Goal: Task Accomplishment & Management: Use online tool/utility

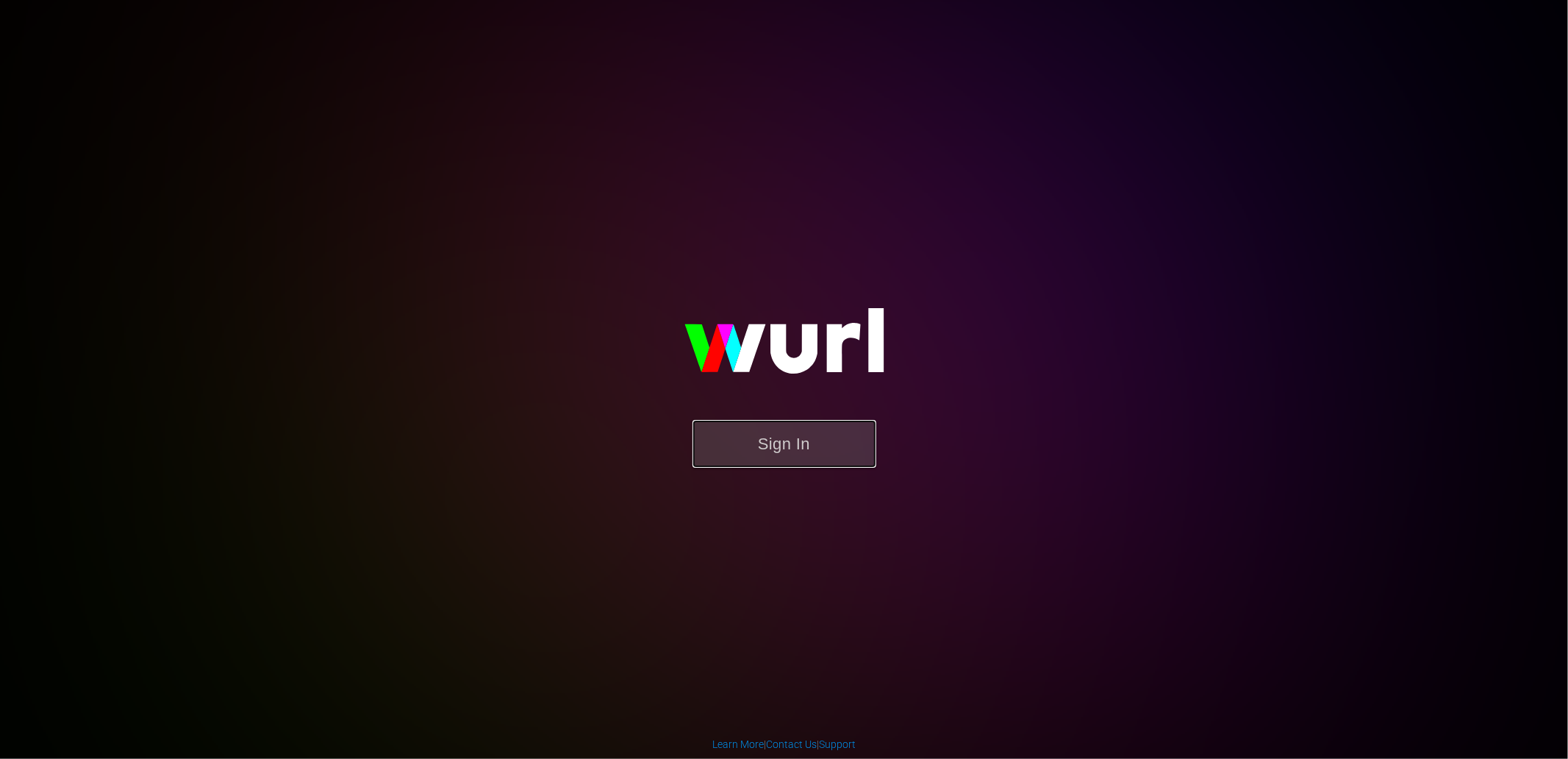
click at [851, 438] on button "Sign In" at bounding box center [784, 444] width 184 height 48
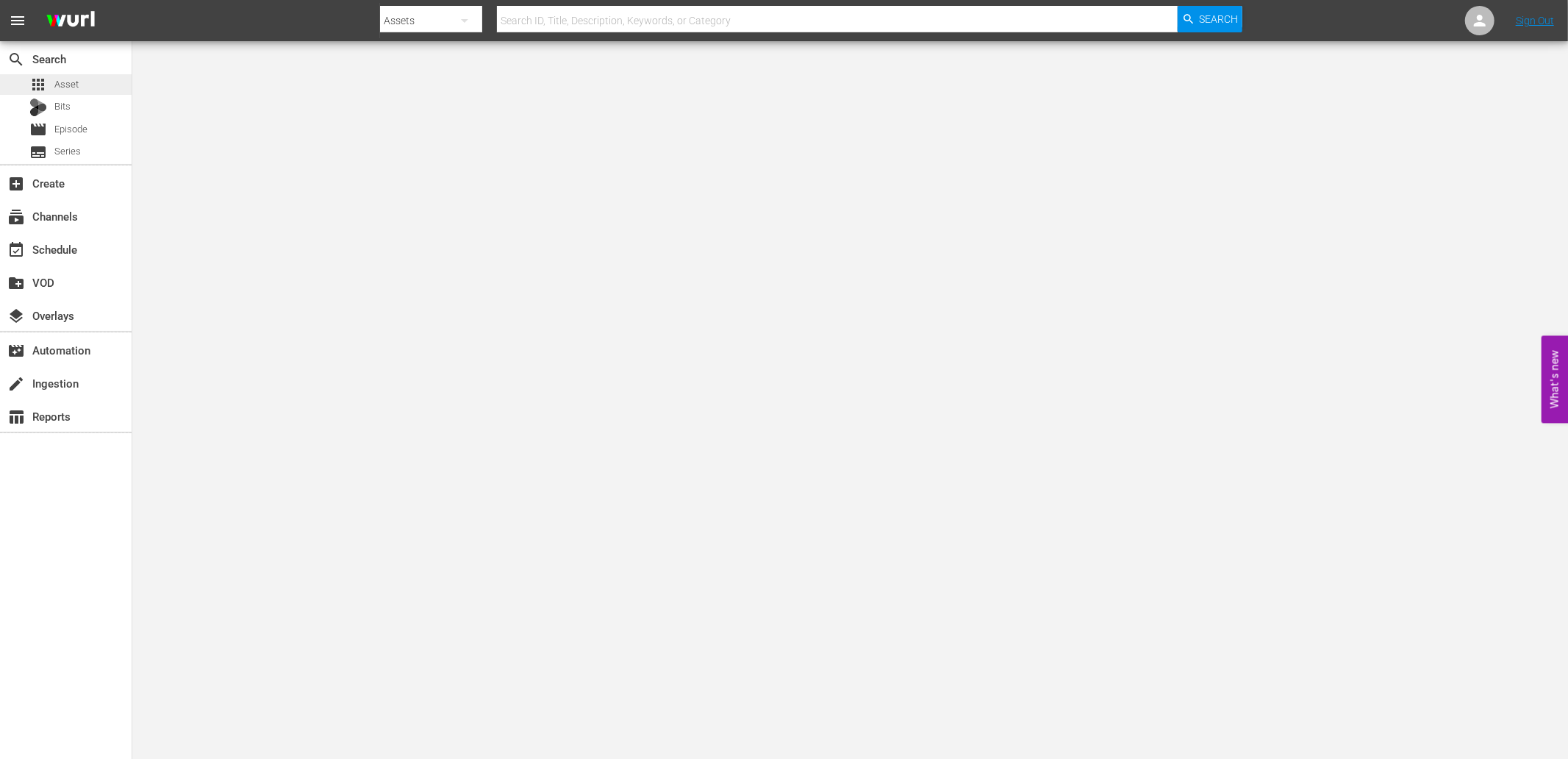
click at [78, 85] on div "apps Asset" at bounding box center [65, 85] width 131 height 21
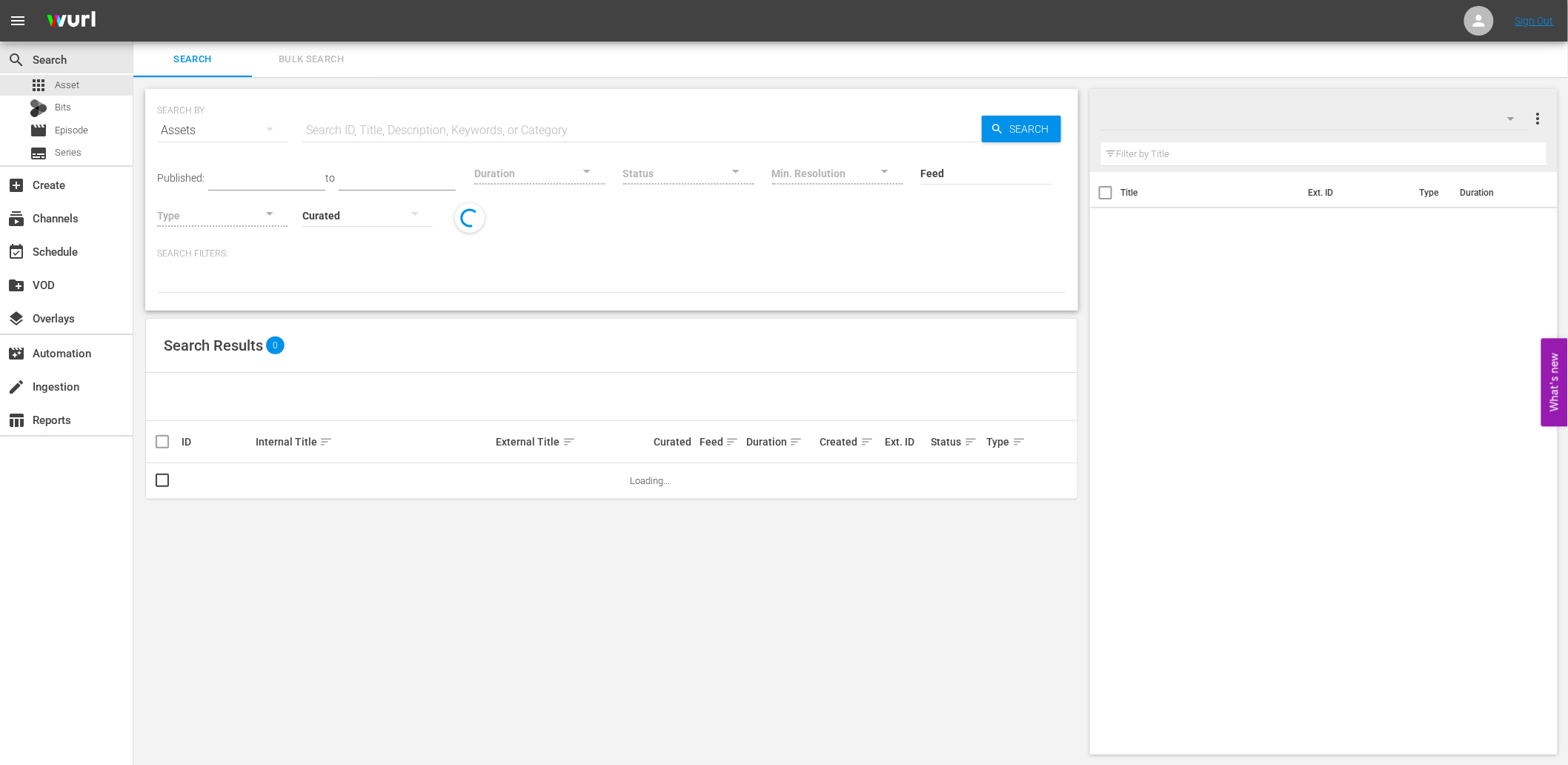
click at [477, 127] on input "text" at bounding box center [642, 131] width 680 height 36
paste input "V1D2K4"
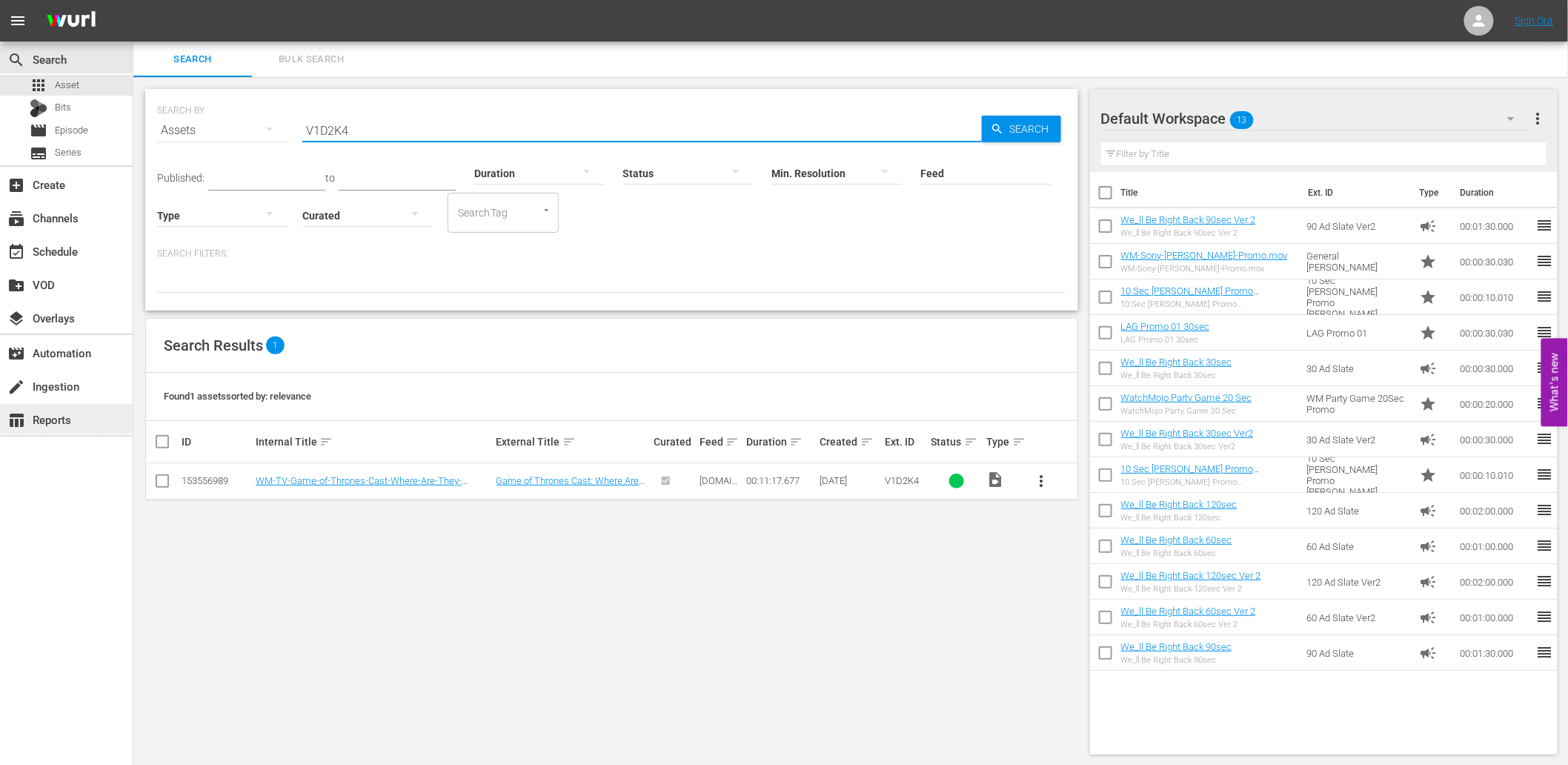
type input "V1D2K4"
click at [293, 57] on span "Bulk Search" at bounding box center [311, 60] width 101 height 17
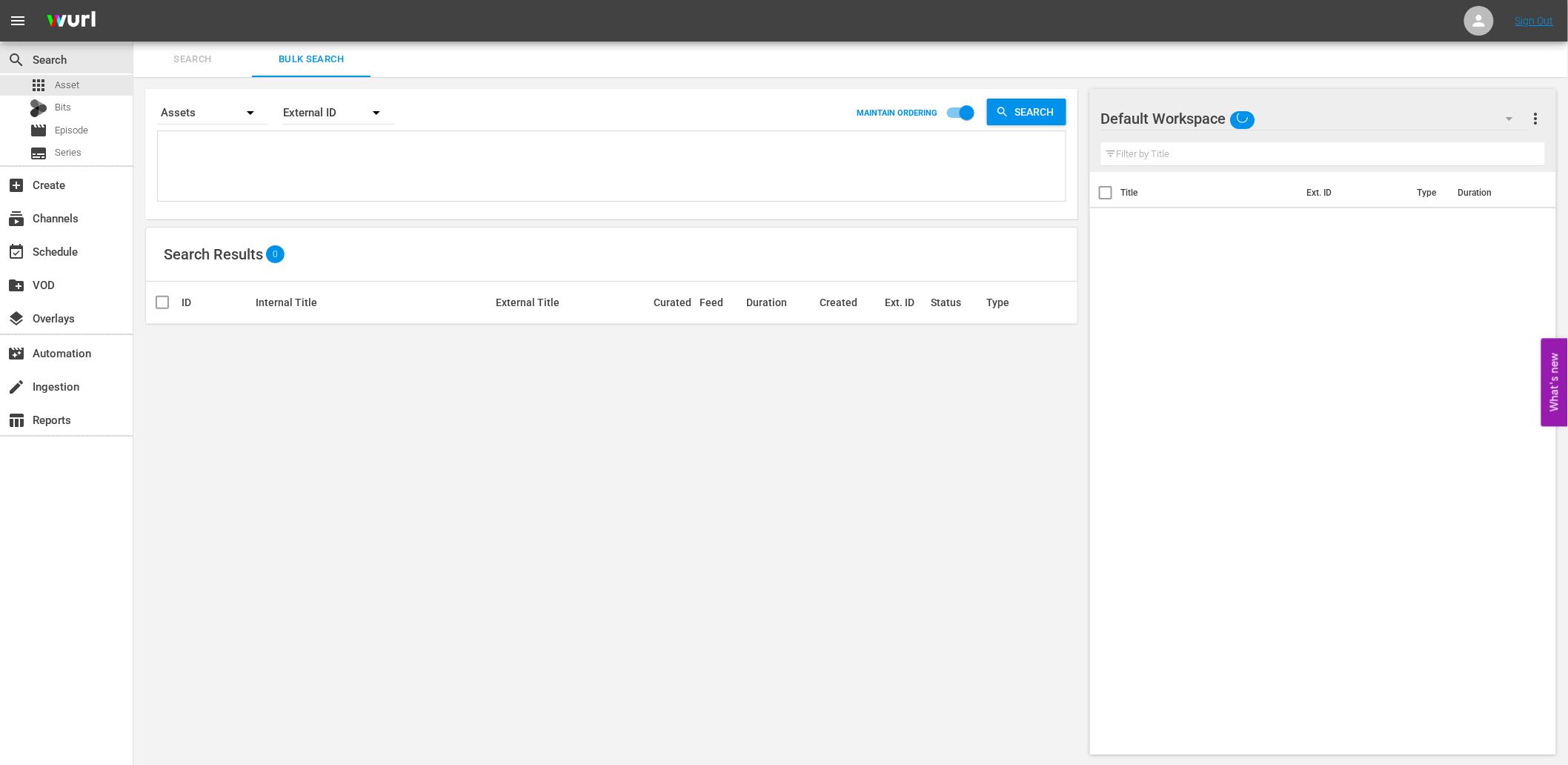
click at [300, 142] on textarea at bounding box center [614, 168] width 904 height 67
paste textarea "L6G8P5"
type textarea "L6G8P5"
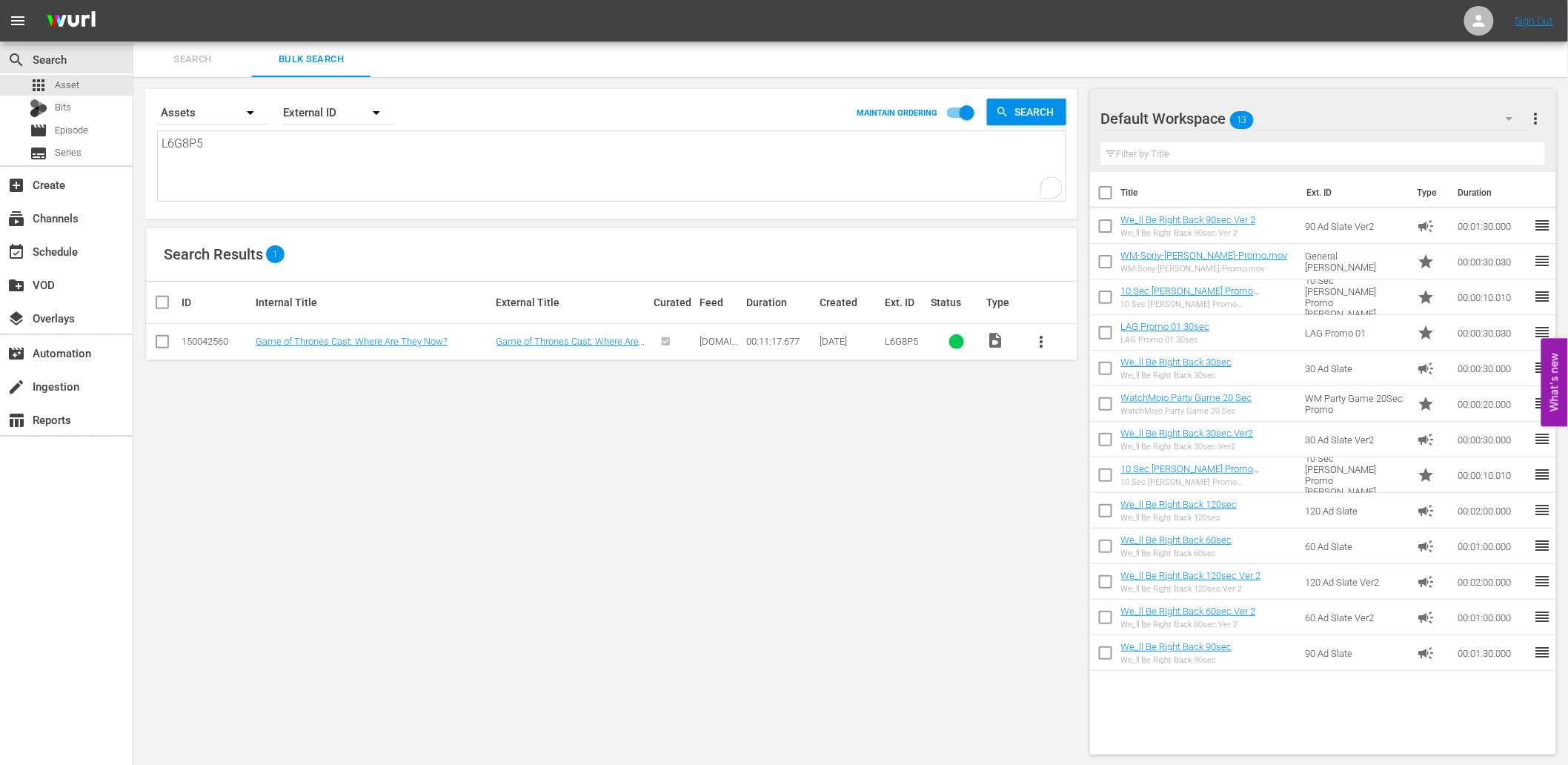
paste textarea "V1D2K4"
type textarea "L6G8P5V1D2K4"
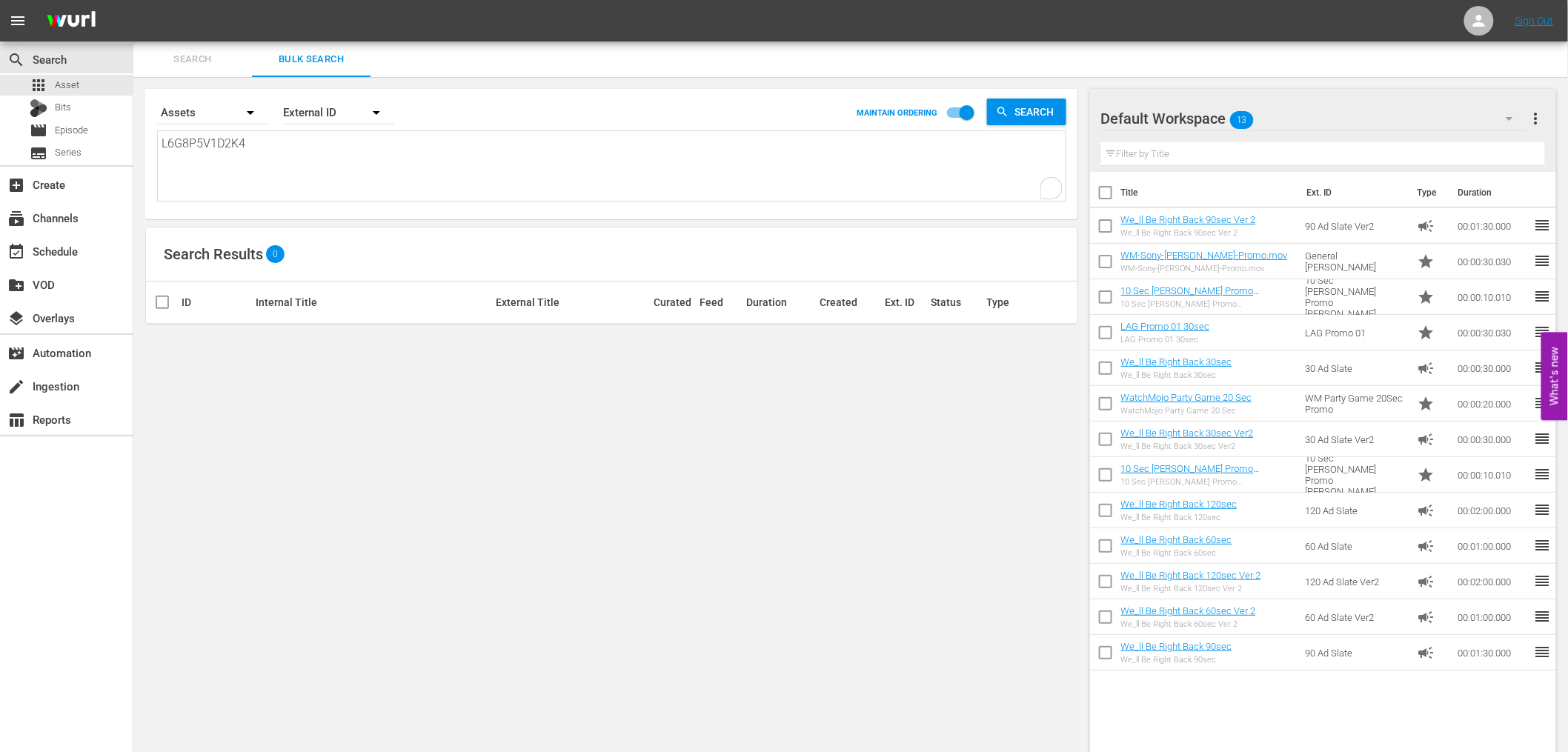
click at [207, 148] on textarea "L6G8P5V1D2K4" at bounding box center [614, 168] width 904 height 67
type textarea "L6G8P5 V1D2K4"
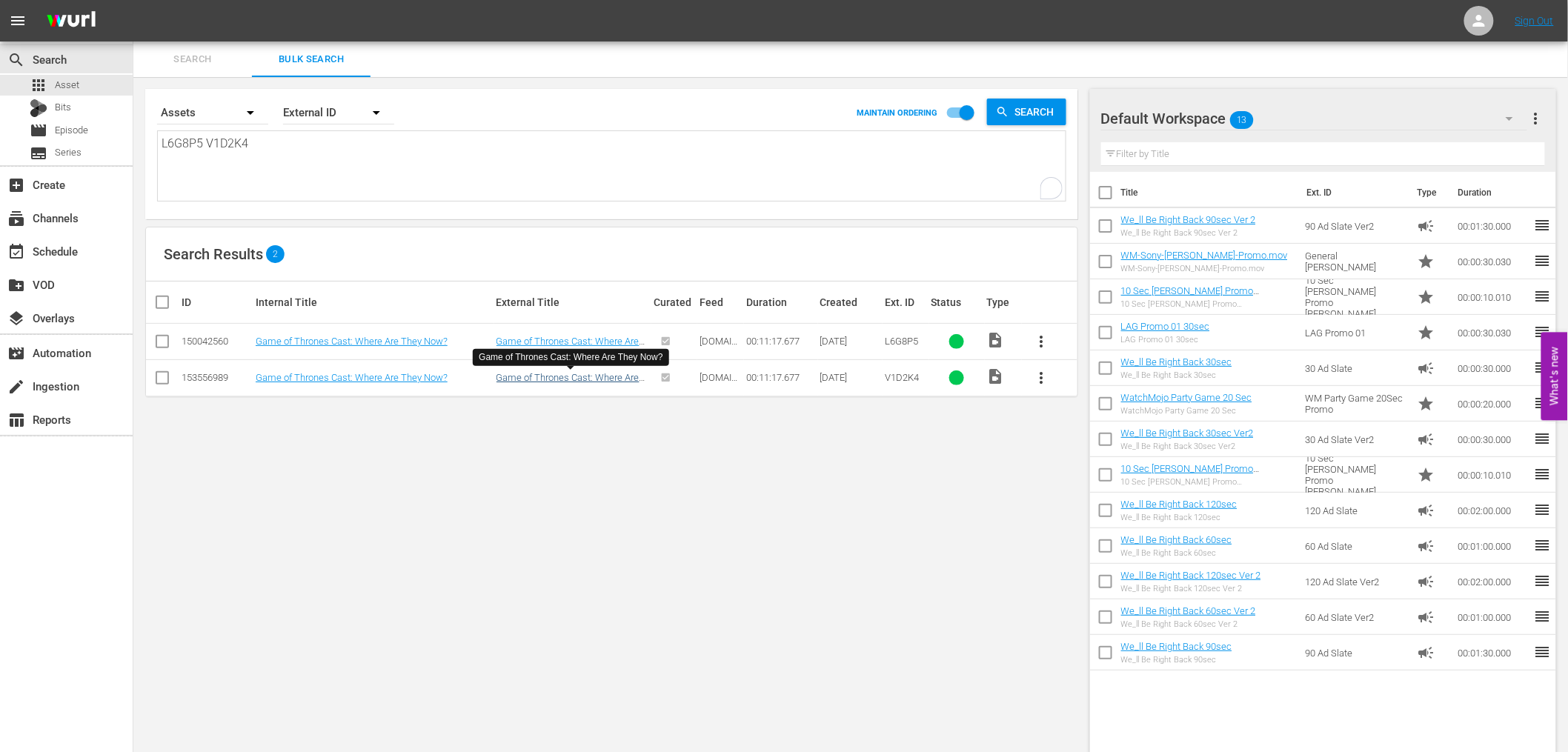
type textarea "L6G8P5 V1D2K4"
click at [600, 376] on link "Game of Thrones Cast: Where Are They Now?" at bounding box center [567, 383] width 143 height 22
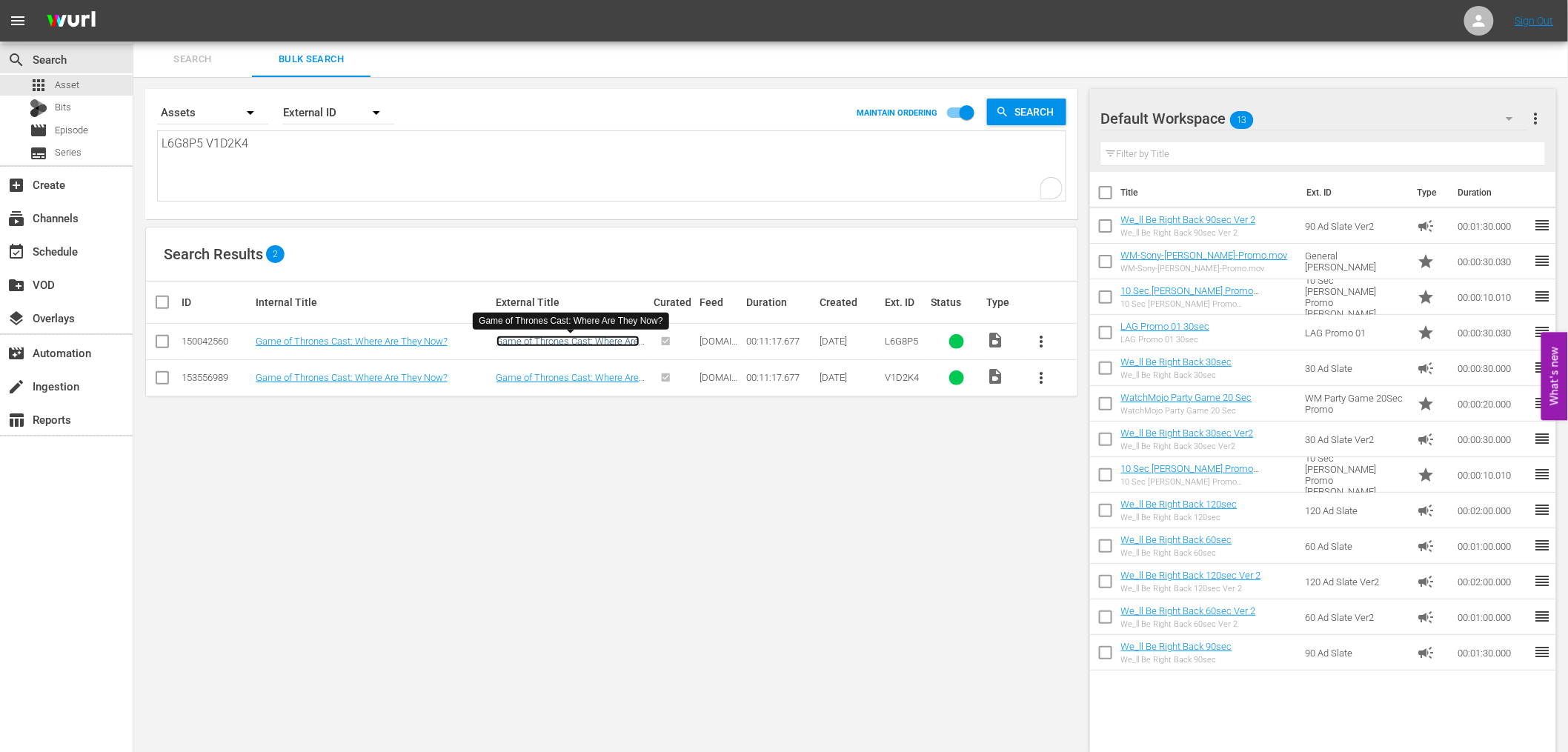
click at [587, 342] on link "Game of Thrones Cast: Where Are They Now?" at bounding box center [567, 347] width 143 height 22
click at [382, 478] on div "Search By Assets Order By External ID MAINTAIN ORDERING Search L6G8P5 V1D2K4 L6…" at bounding box center [611, 422] width 957 height 689
click at [162, 375] on input "checkbox" at bounding box center [162, 381] width 18 height 18
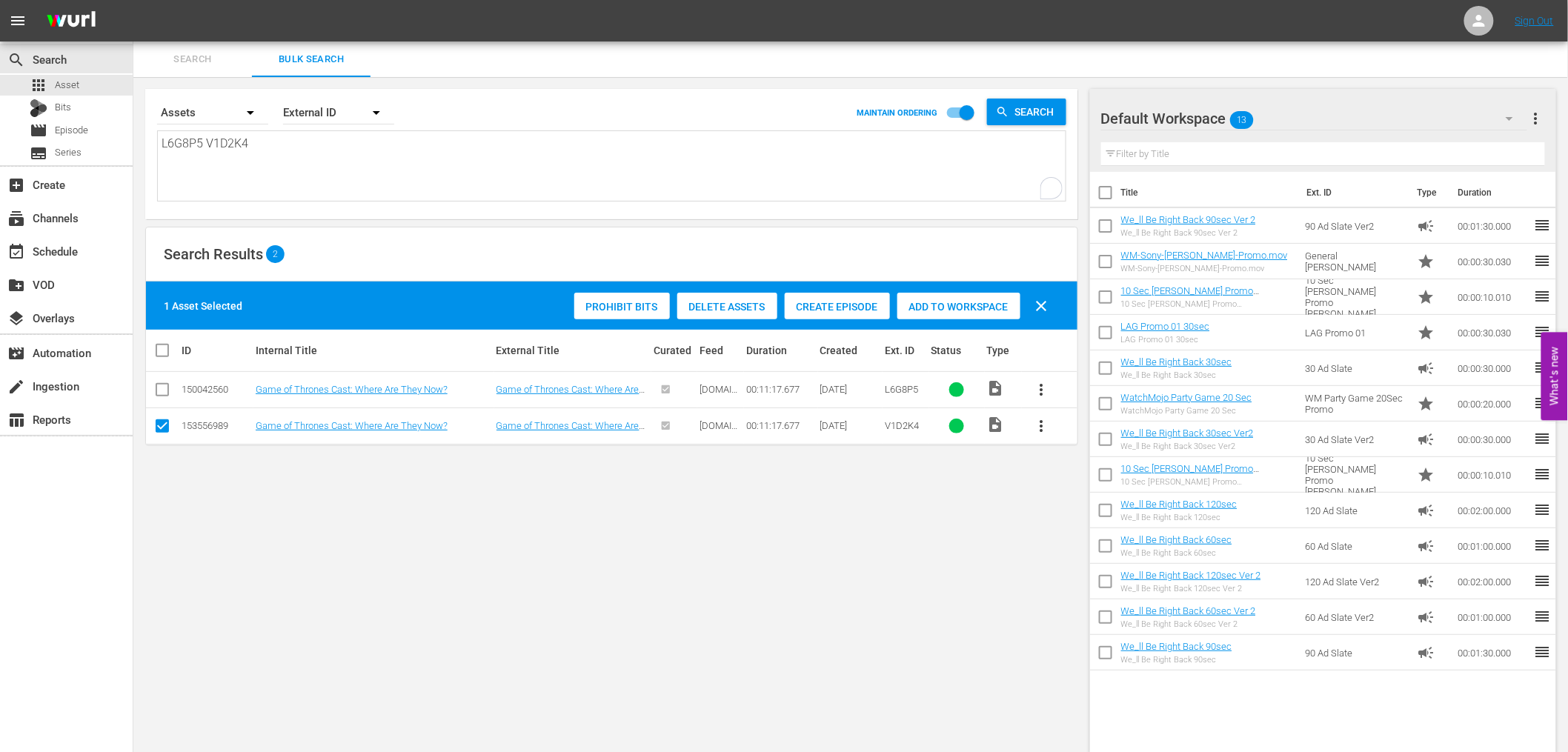
click at [813, 510] on div "Search By Assets Order By External ID MAINTAIN ORDERING Search L6G8P5 V1D2K4 L6…" at bounding box center [611, 422] width 957 height 689
click at [159, 423] on input "checkbox" at bounding box center [162, 429] width 18 height 18
checkbox input "false"
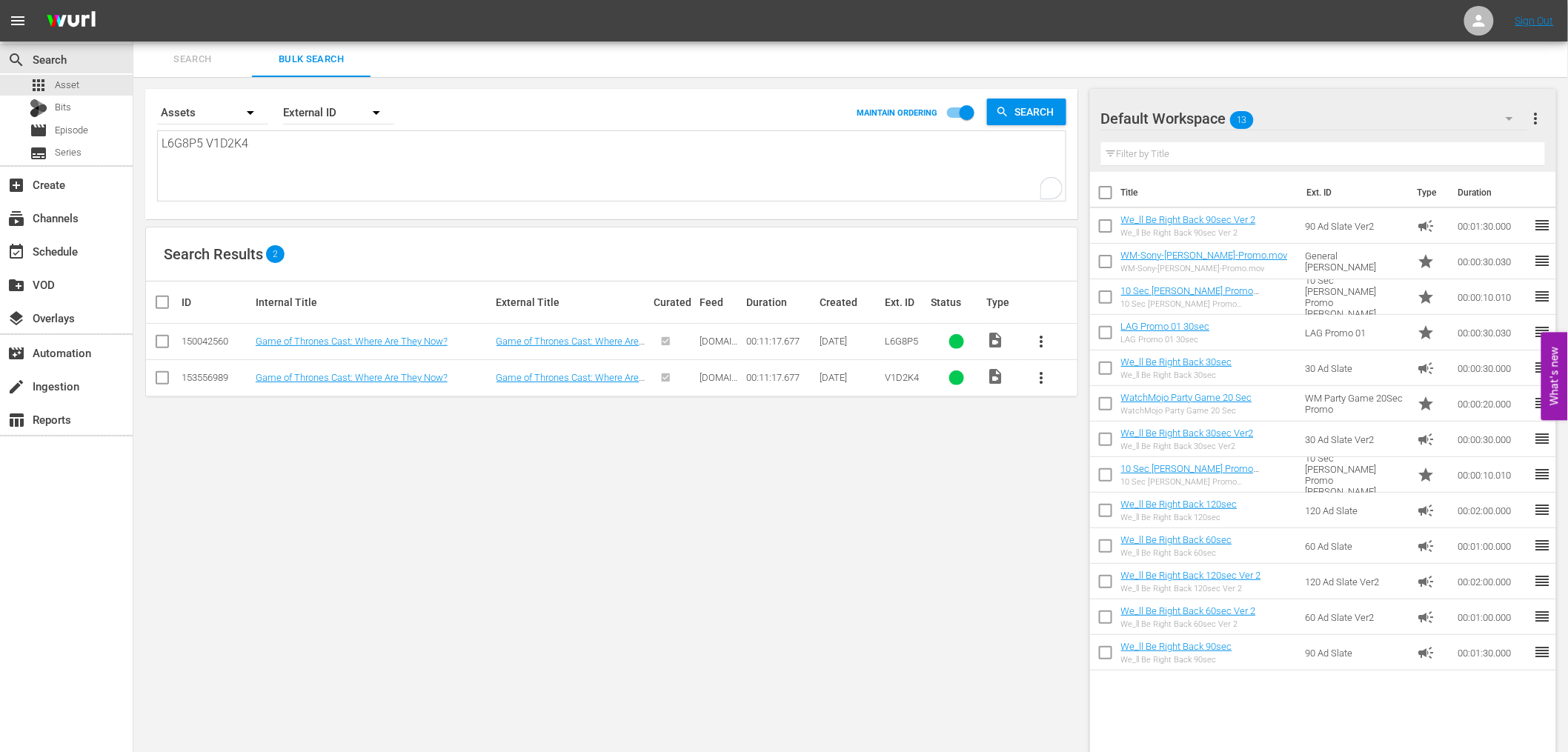
click at [365, 519] on div "Search By Assets Order By External ID MAINTAIN ORDERING Search L6G8P5 V1D2K4 L6…" at bounding box center [611, 422] width 957 height 689
click at [604, 530] on div "Search By Assets Order By External ID MAINTAIN ORDERING Search L6G8P5 V1D2K4 L6…" at bounding box center [611, 422] width 957 height 689
click at [902, 343] on span "L6G8P5" at bounding box center [901, 341] width 33 height 11
copy span "L6G8P5"
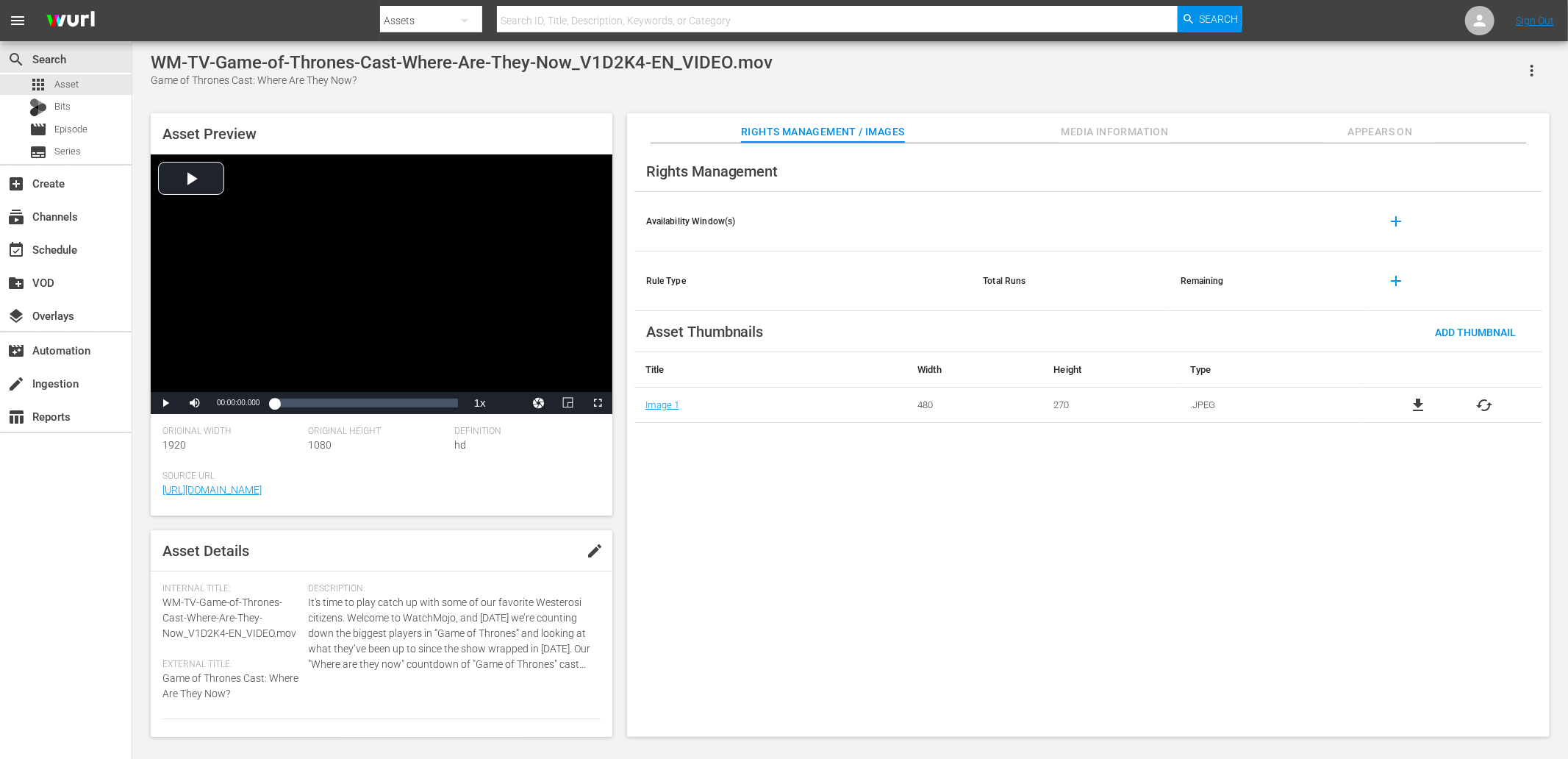
click at [1365, 124] on span "Appears On" at bounding box center [1380, 132] width 111 height 18
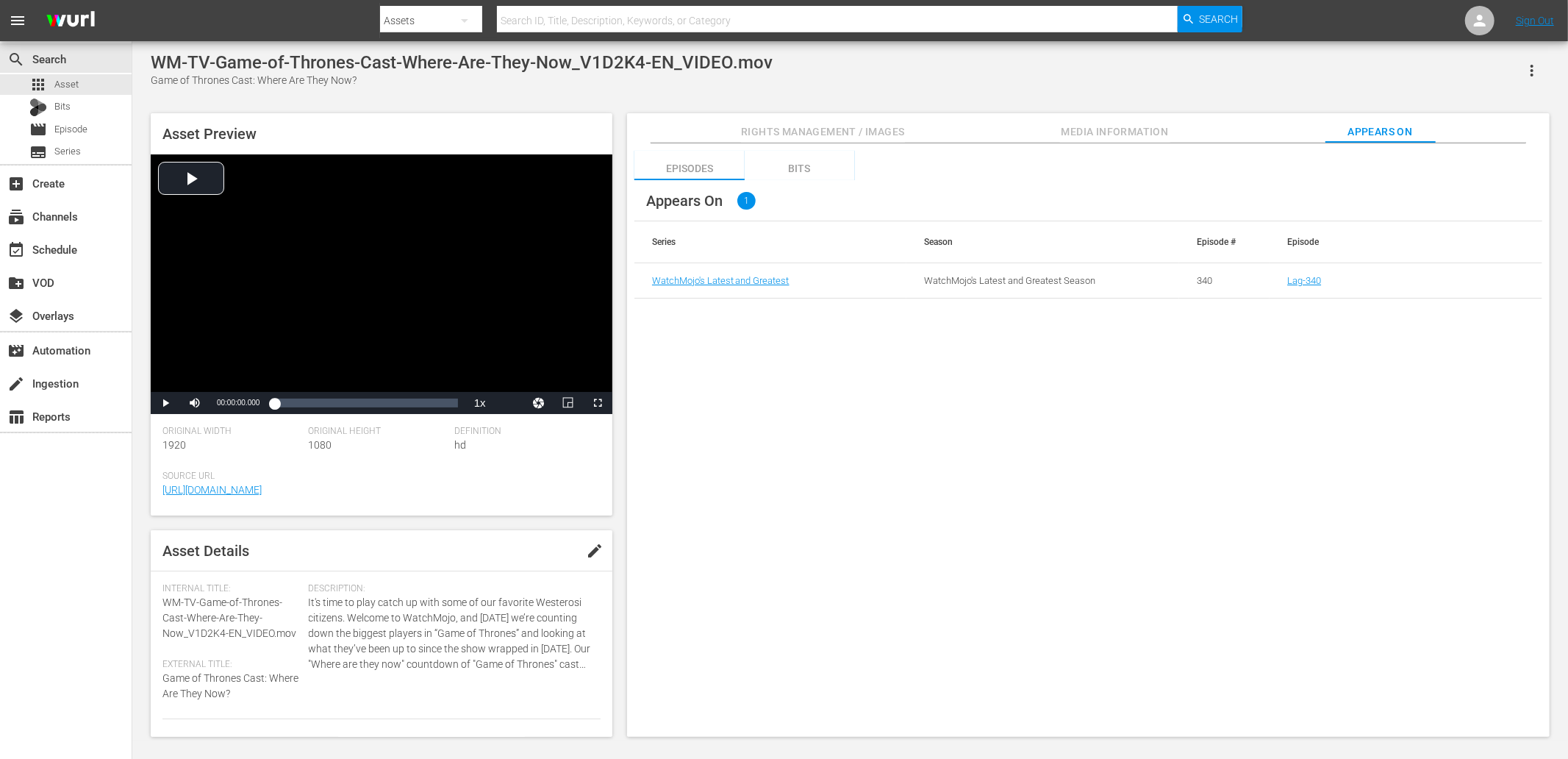
click at [1154, 389] on div "Episodes Bits Appears On 1 Series Season Episode # Episode WatchMojo's Latest a…" at bounding box center [1088, 441] width 922 height 595
click at [812, 435] on div "Episodes Bits Appears On 1 Series Season Episode # Episode WatchMojo's Latest a…" at bounding box center [1088, 441] width 922 height 595
click at [858, 410] on div "Episodes Bits Appears On 1 Series Season Episode # Episode WatchMojo's Latest a…" at bounding box center [1088, 441] width 922 height 595
click at [1305, 275] on link "Lag-340" at bounding box center [1304, 280] width 34 height 11
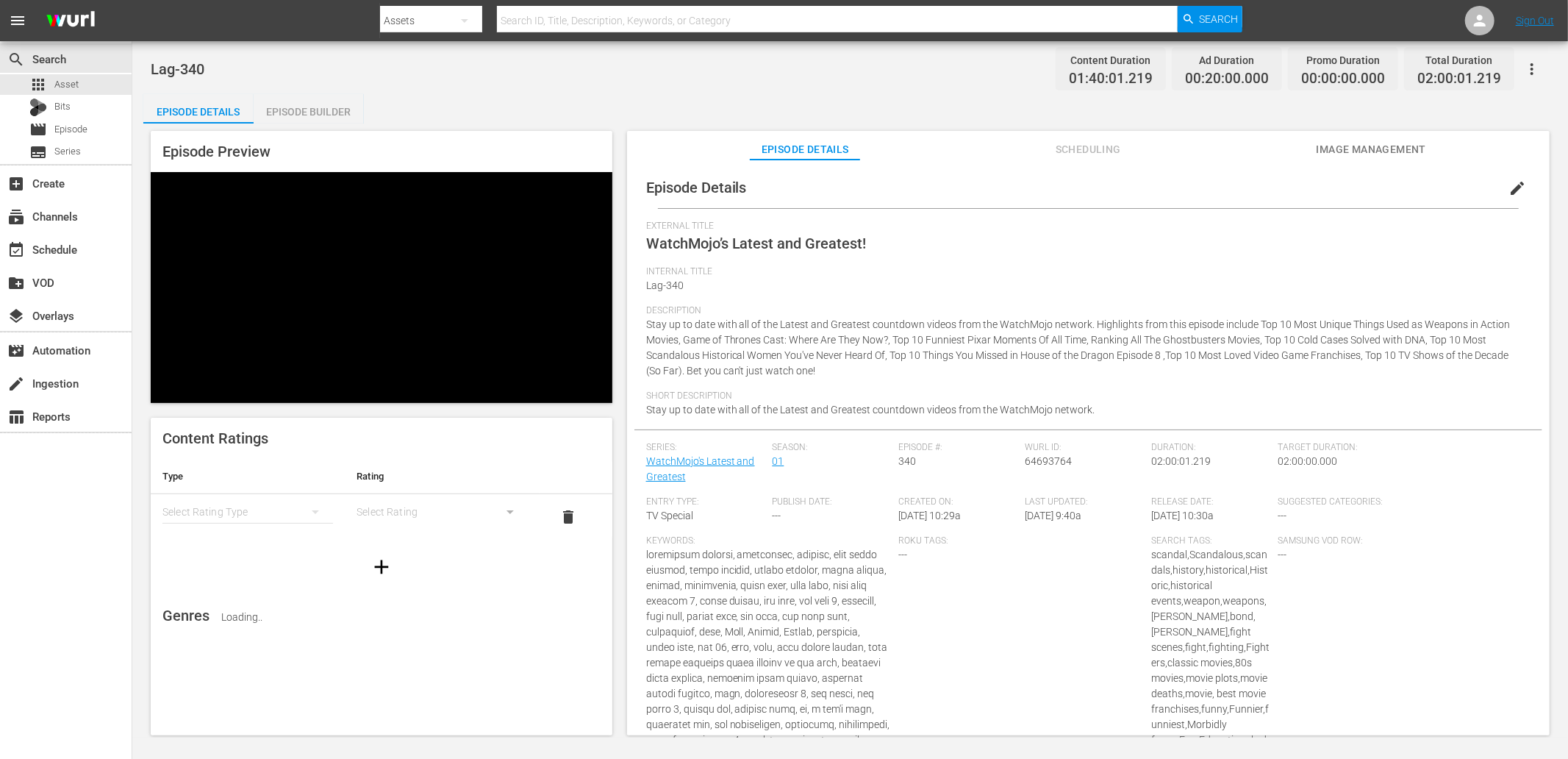
click at [1090, 147] on span "Scheduling" at bounding box center [1088, 150] width 111 height 18
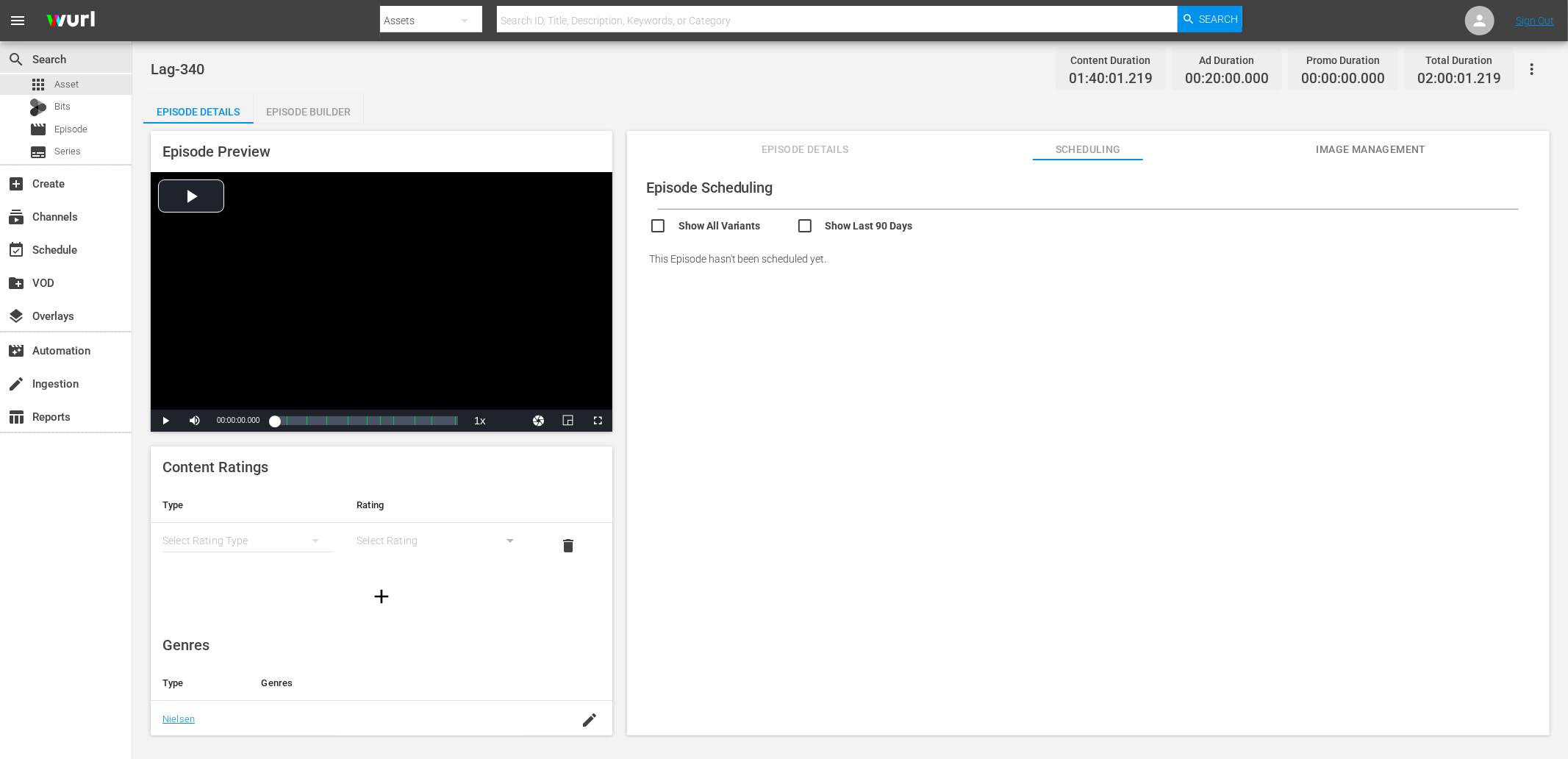
click at [865, 218] on input "checkbox" at bounding box center [869, 227] width 147 height 22
checkbox input "true"
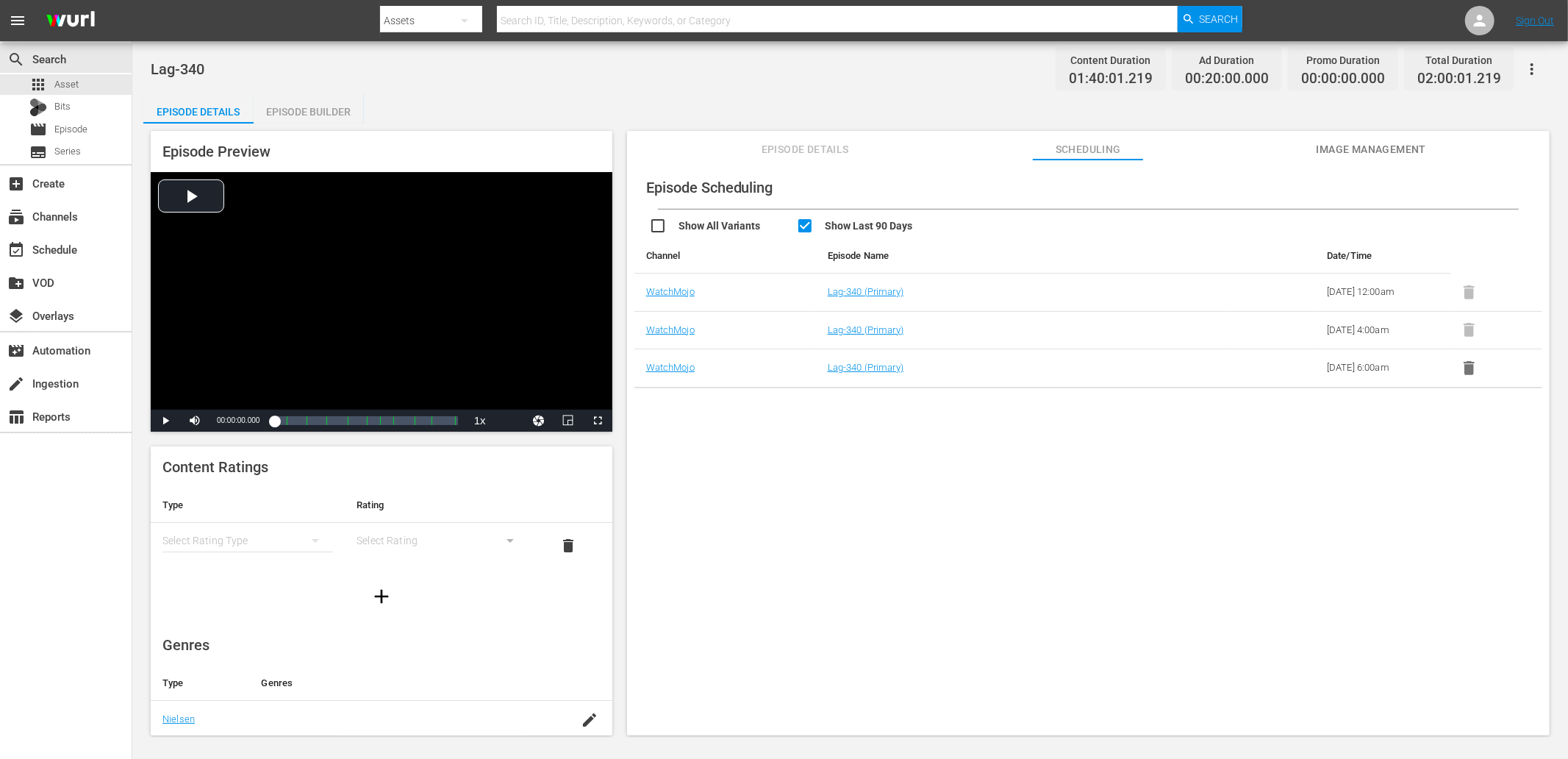
click at [1084, 443] on div "Episode Scheduling Show All Variants Show Last 90 Days Channel Episode Name Dat…" at bounding box center [1088, 455] width 922 height 590
click at [305, 107] on div "Episode Builder" at bounding box center [309, 112] width 111 height 35
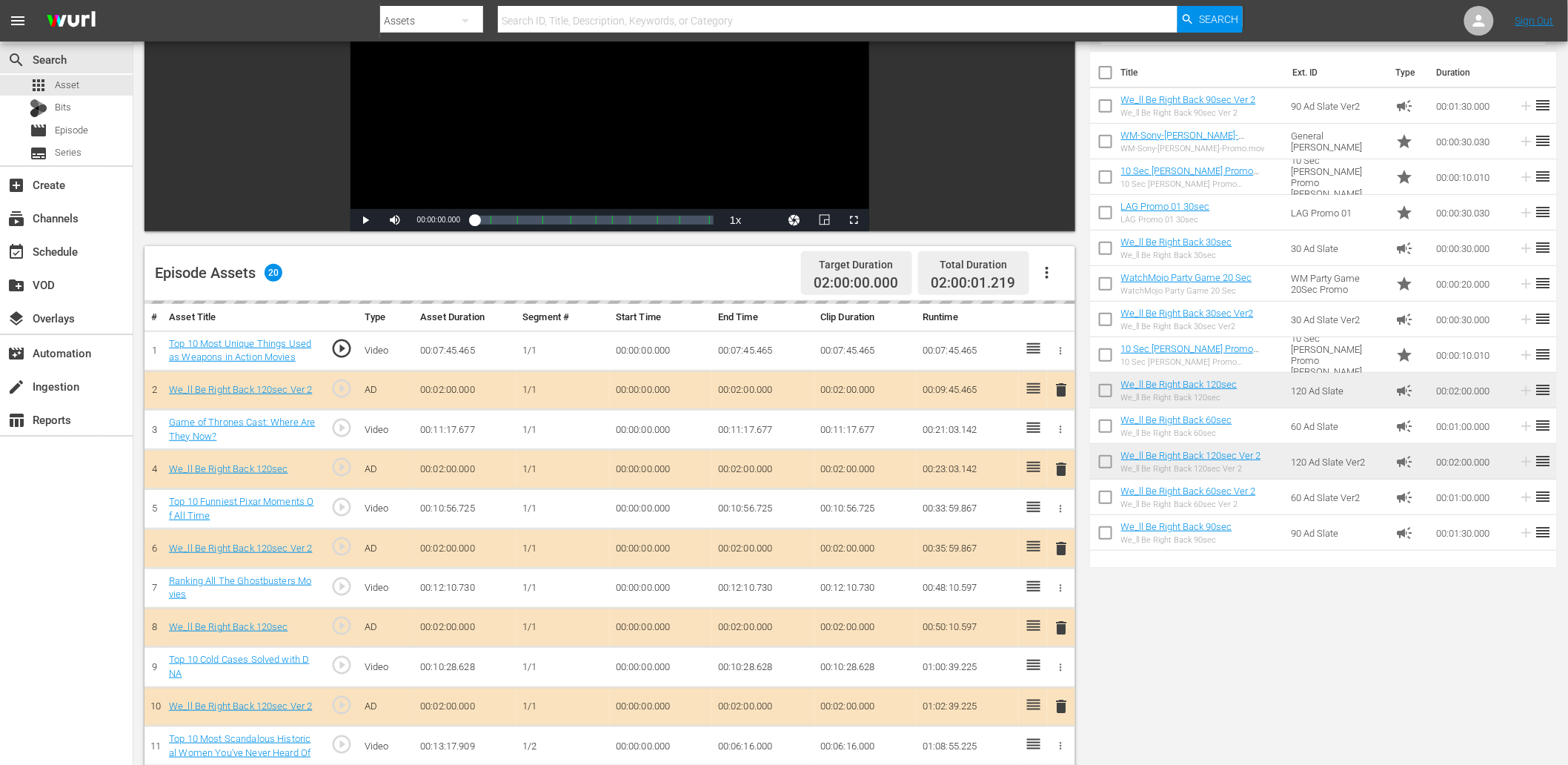
scroll to position [219, 0]
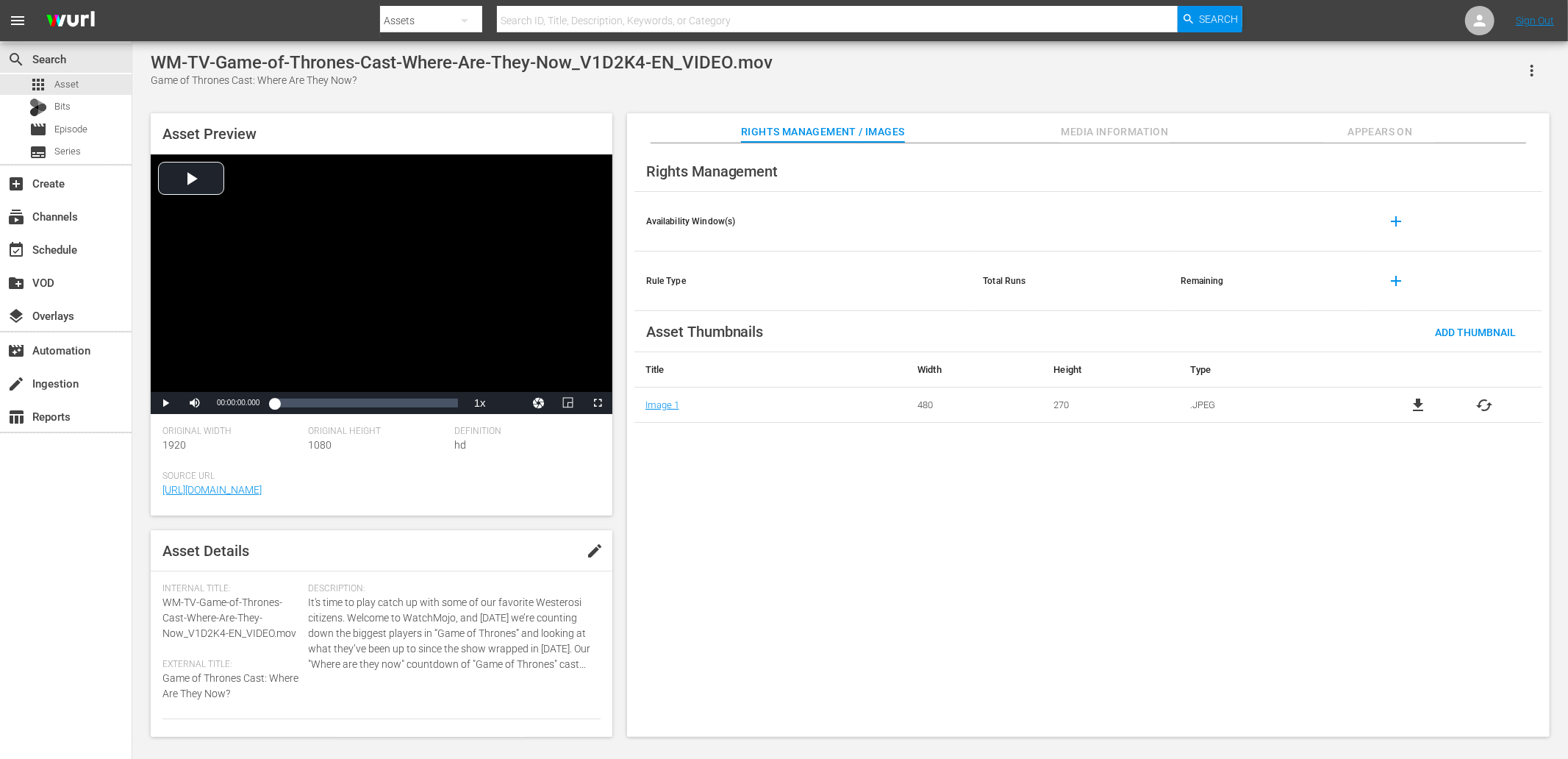
click at [1368, 125] on span "Appears On" at bounding box center [1380, 132] width 111 height 18
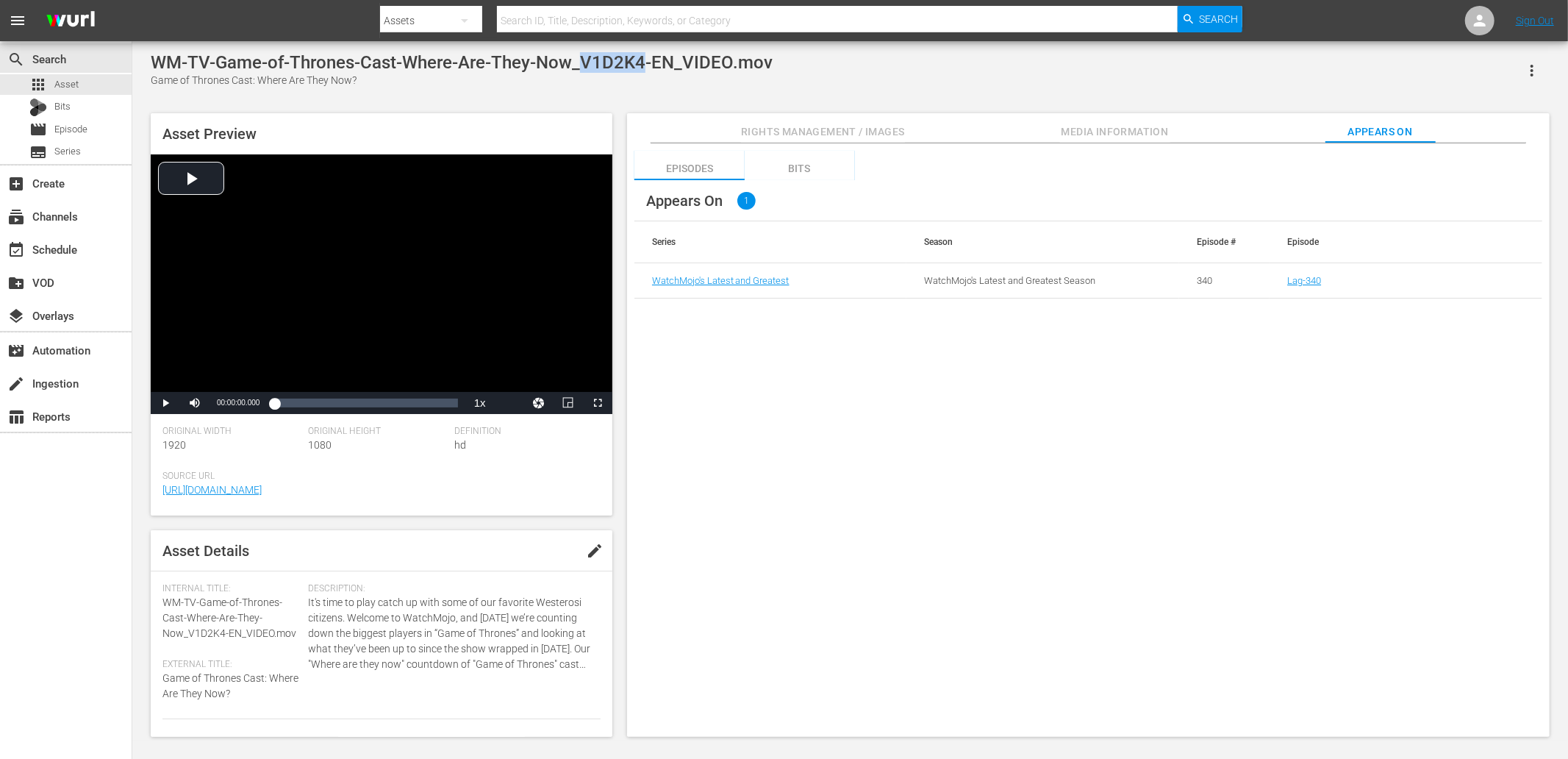
drag, startPoint x: 581, startPoint y: 58, endPoint x: 643, endPoint y: 62, distance: 62.1
click at [642, 62] on div "WM-TV-Game-of-Thrones-Cast-Where-Are-They-Now_V1D2K4-EN_VIDEO.mov" at bounding box center [461, 62] width 622 height 21
copy div "V1D2K4"
click at [1290, 281] on link "Lag-340" at bounding box center [1304, 280] width 34 height 11
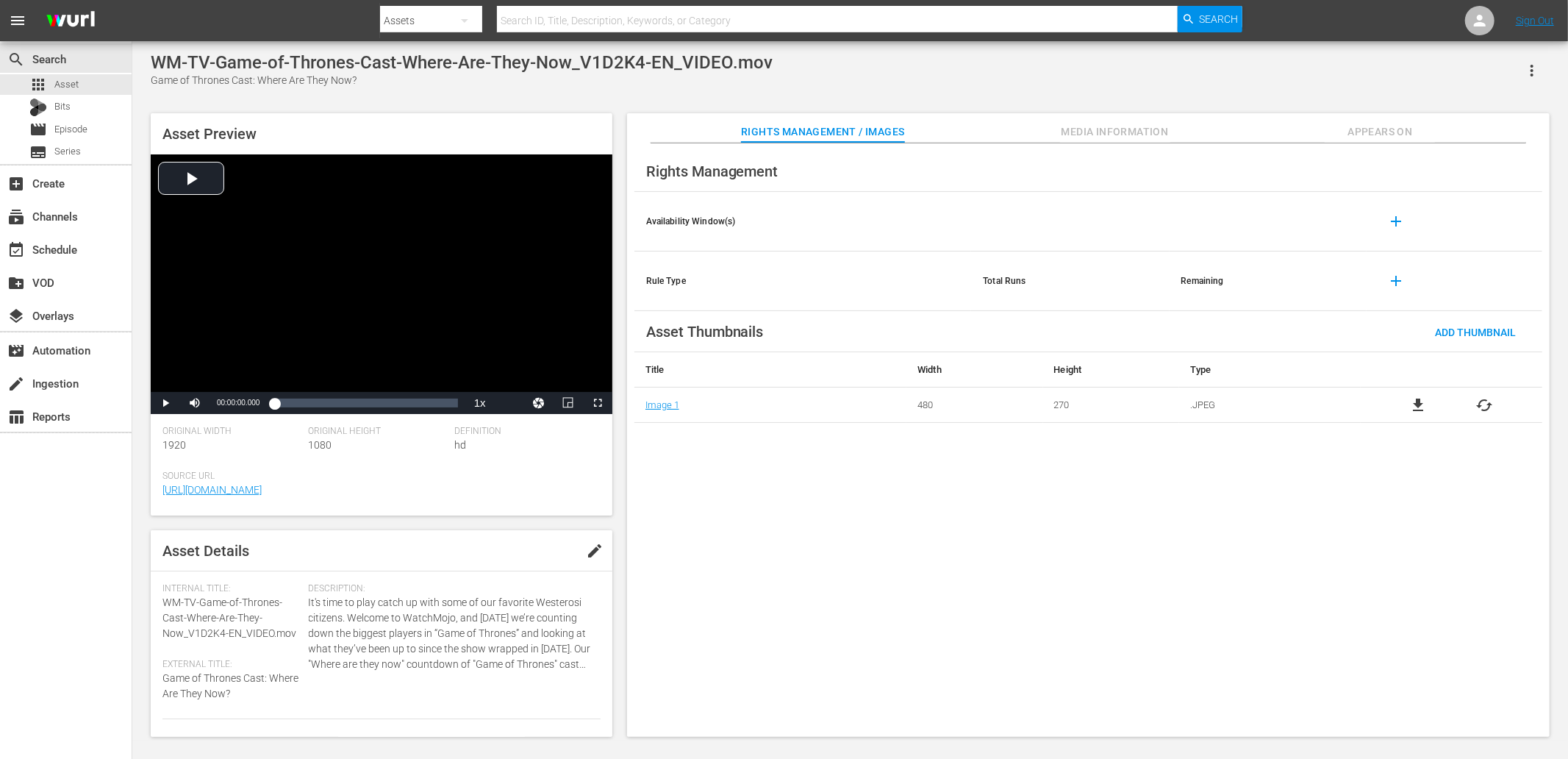
click at [1206, 405] on td ".JPEG" at bounding box center [1270, 406] width 181 height 35
click at [1368, 121] on button "Appears On" at bounding box center [1380, 128] width 111 height 29
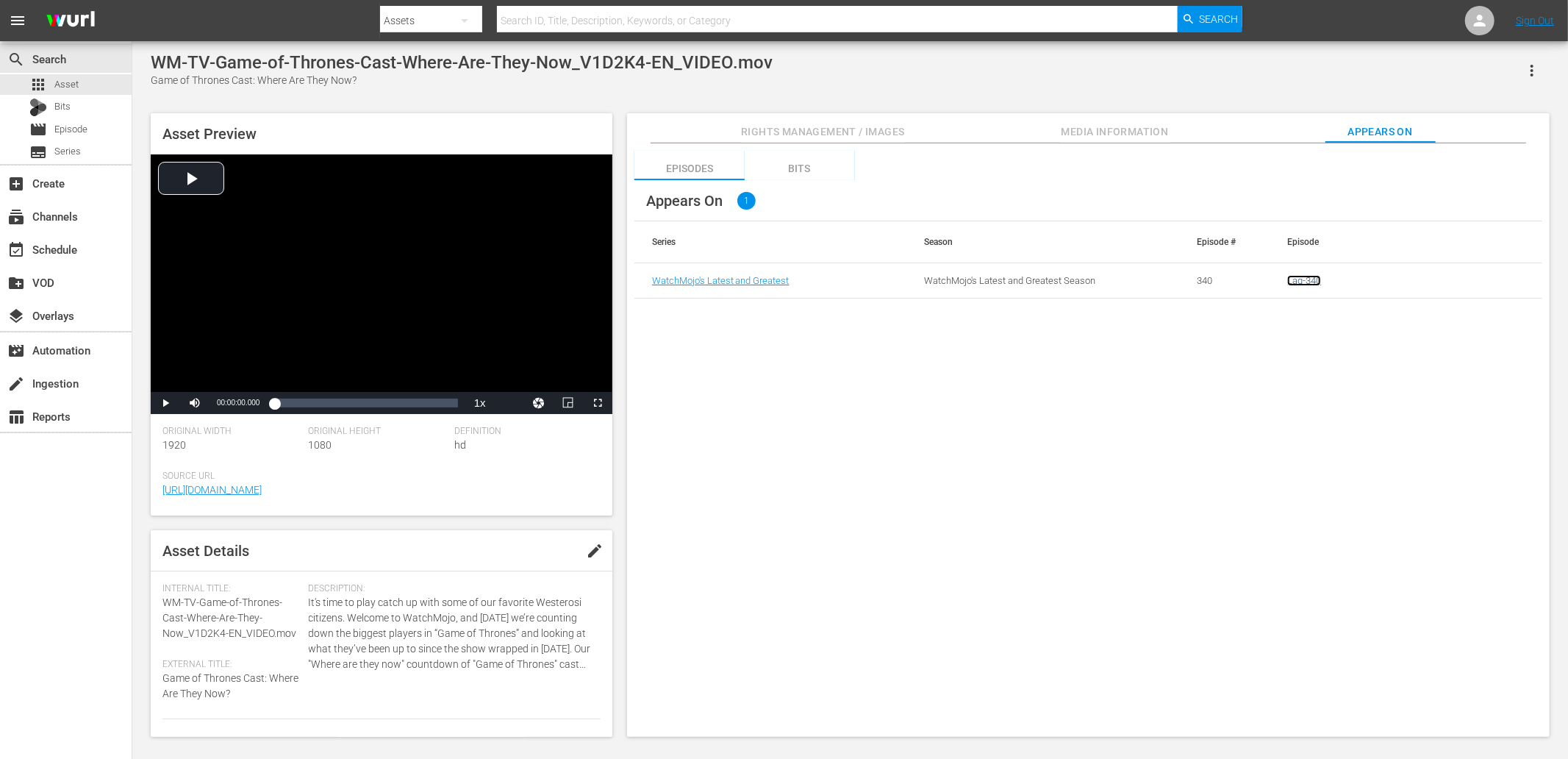
click at [1308, 280] on link "Lag-340" at bounding box center [1304, 280] width 34 height 11
click at [1525, 67] on icon "button" at bounding box center [1532, 70] width 18 height 18
click at [1451, 171] on div "DELETE" at bounding box center [1488, 171] width 100 height 35
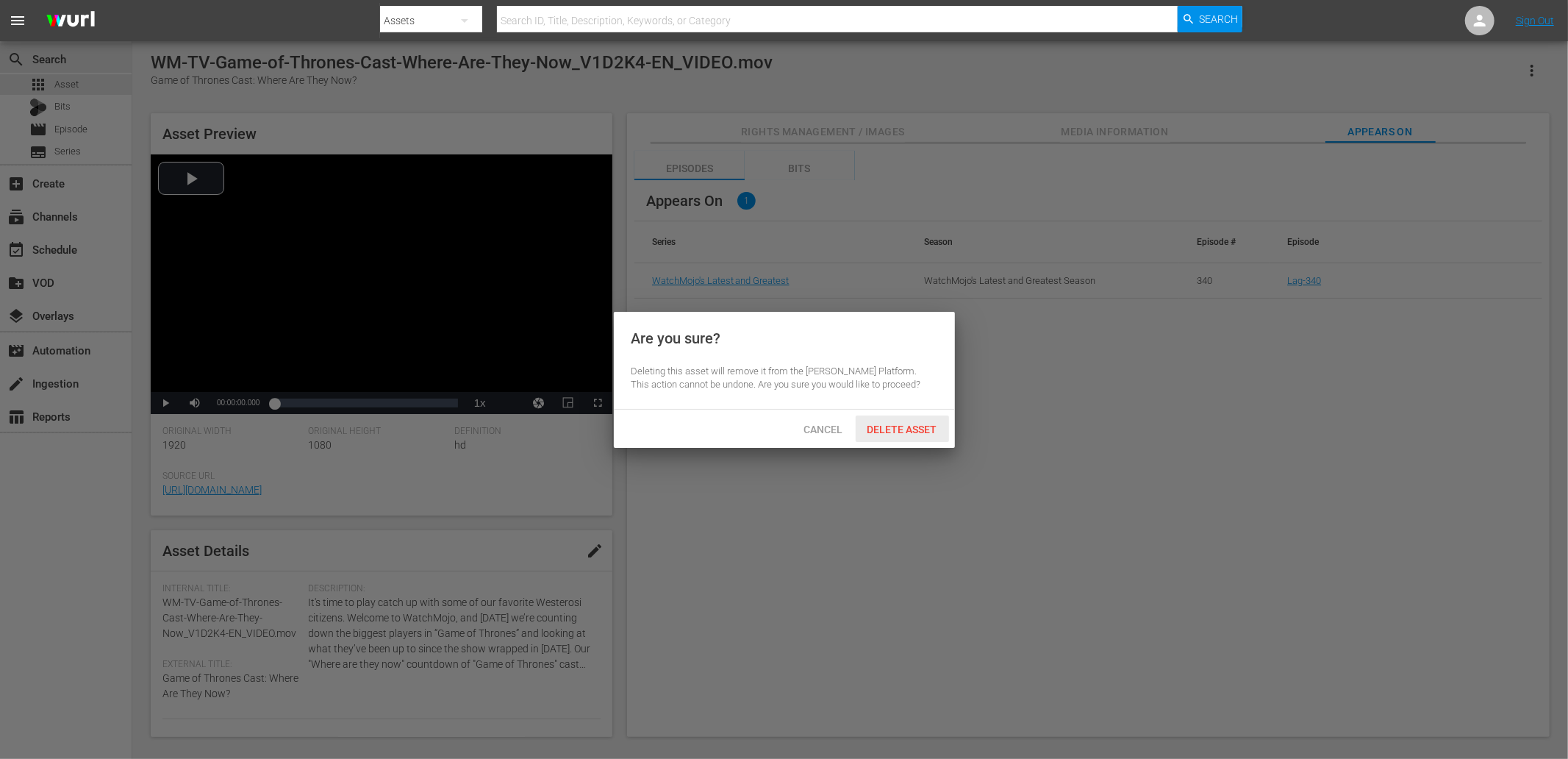
click at [914, 423] on span "Delete Asset" at bounding box center [902, 429] width 94 height 12
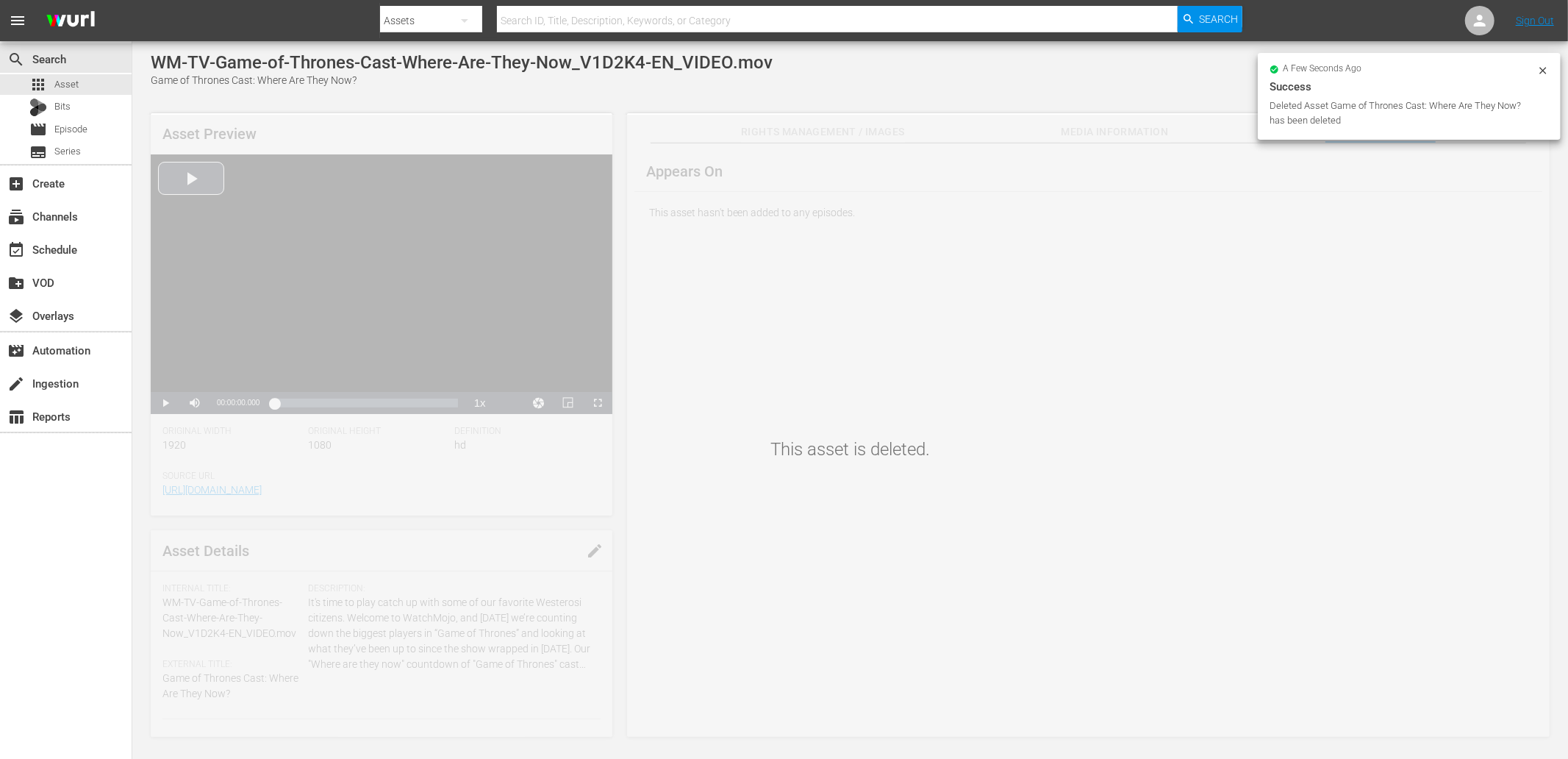
click at [868, 429] on div "This asset is deleted." at bounding box center [850, 427] width 1436 height 626
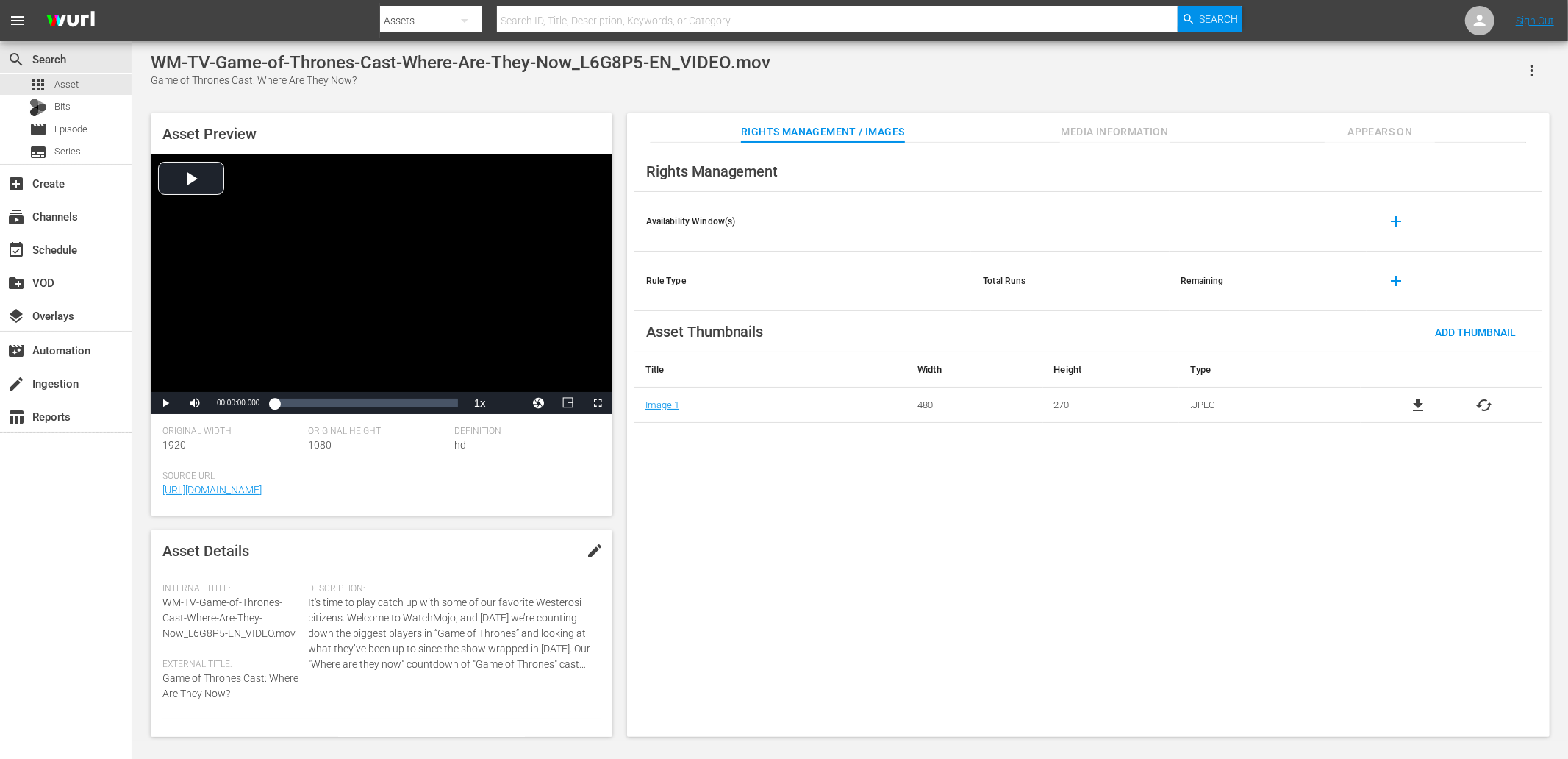
click at [1382, 124] on span "Appears On" at bounding box center [1380, 132] width 111 height 18
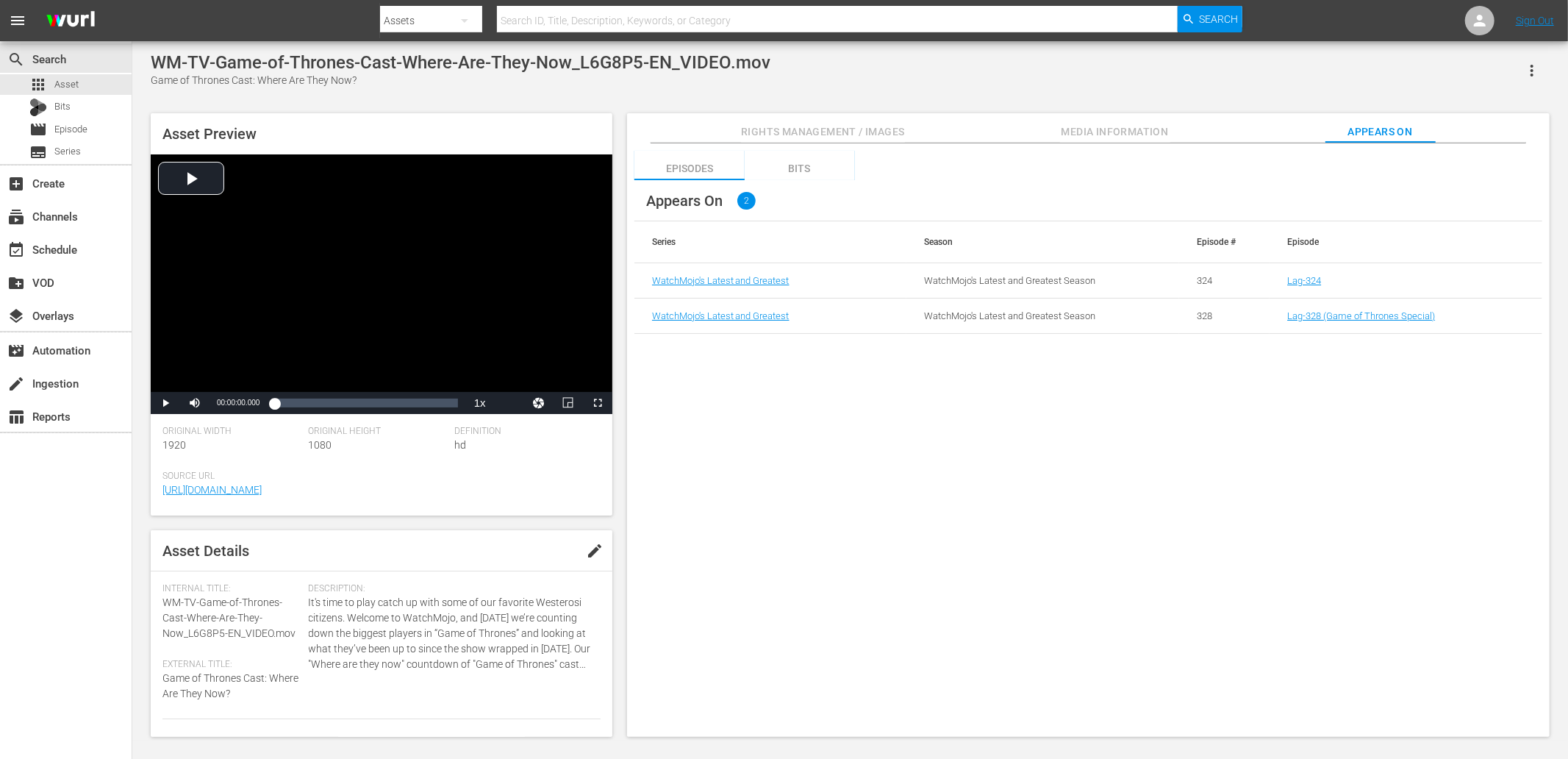
click at [935, 478] on div "Episodes Bits Appears On 2 Series Season Episode # Episode WatchMojo's Latest a…" at bounding box center [1088, 441] width 922 height 595
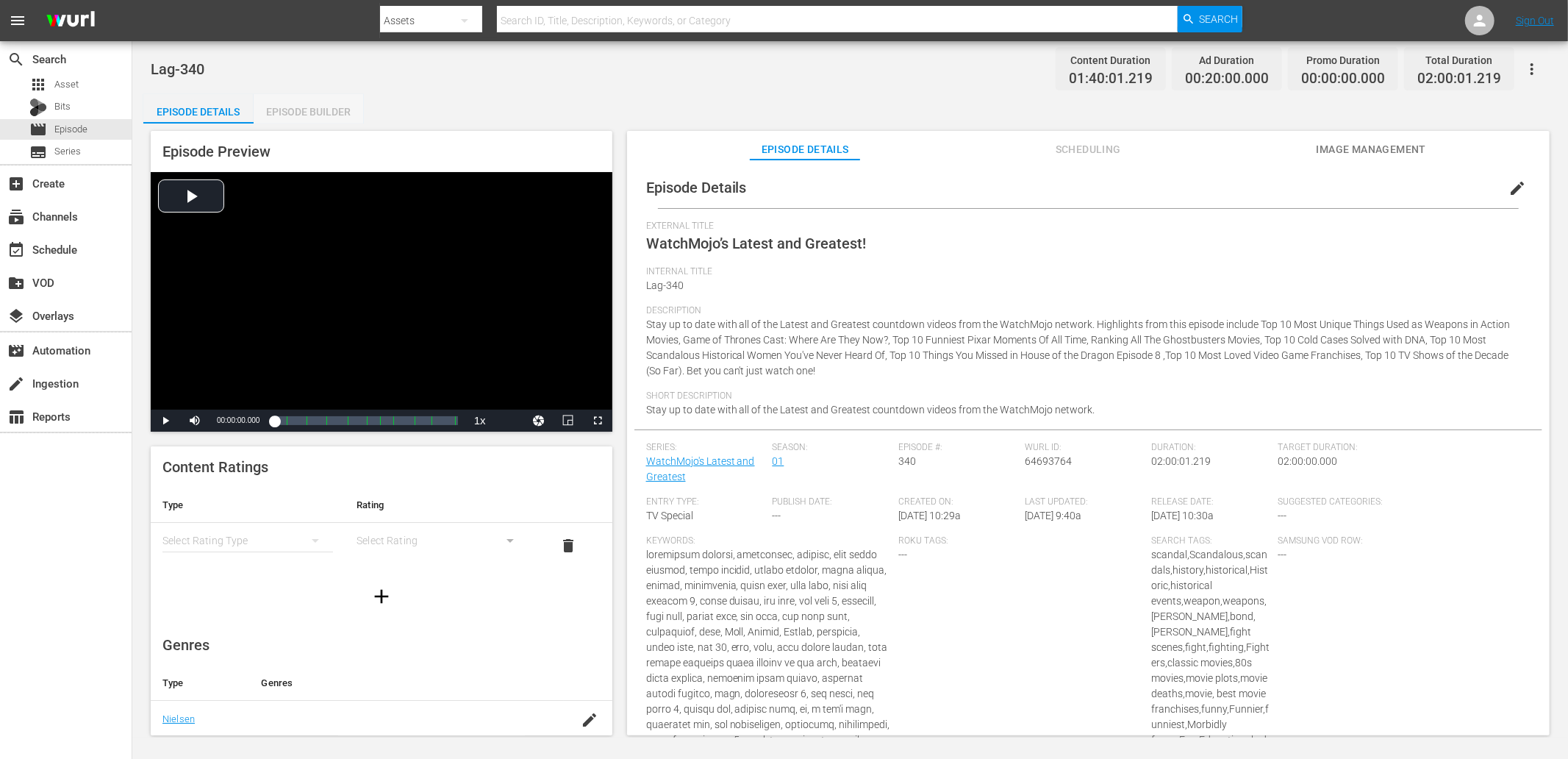
click at [289, 109] on div "Episode Builder" at bounding box center [309, 112] width 111 height 35
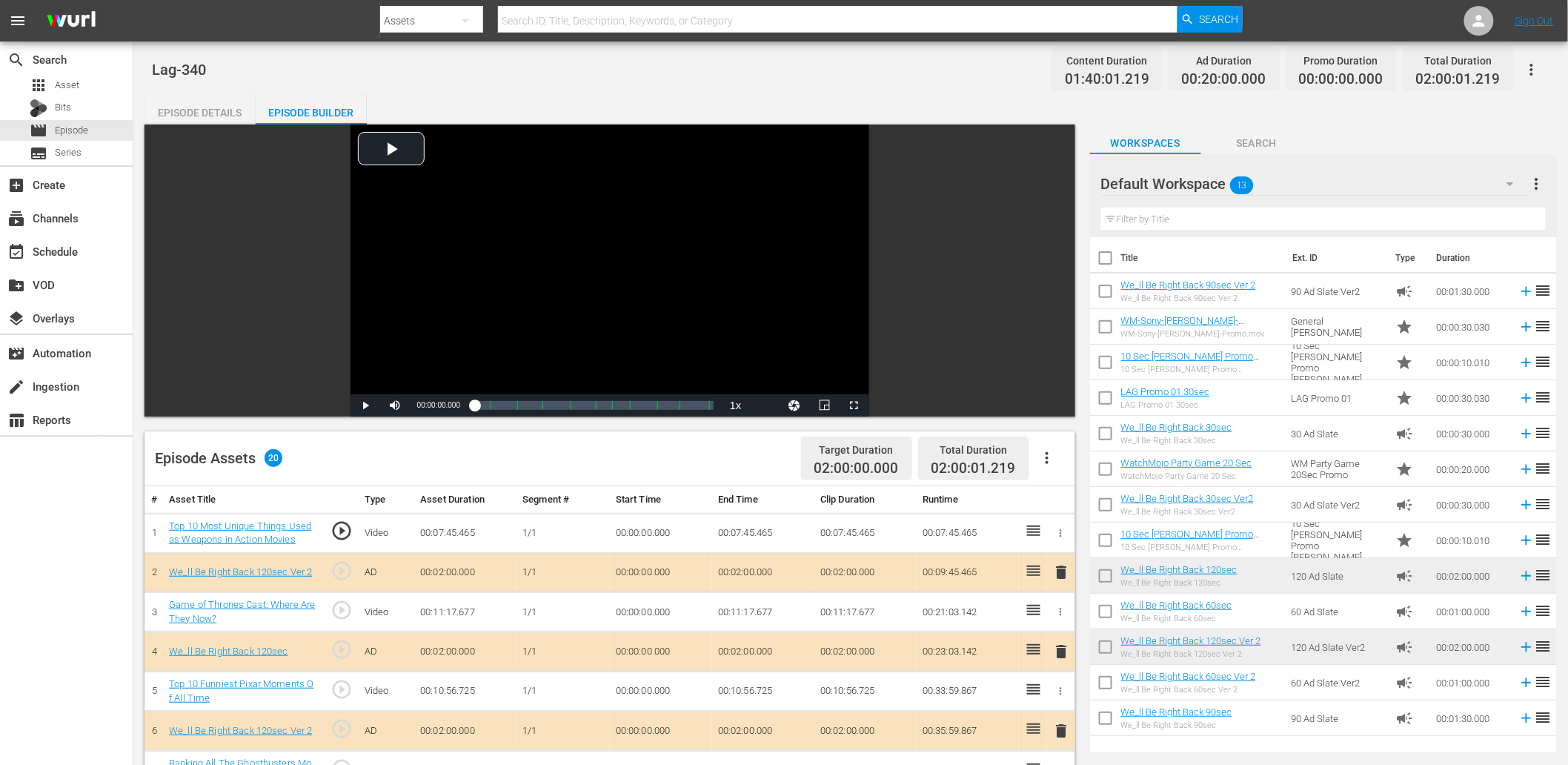
click at [1234, 152] on button "Search" at bounding box center [1257, 139] width 111 height 29
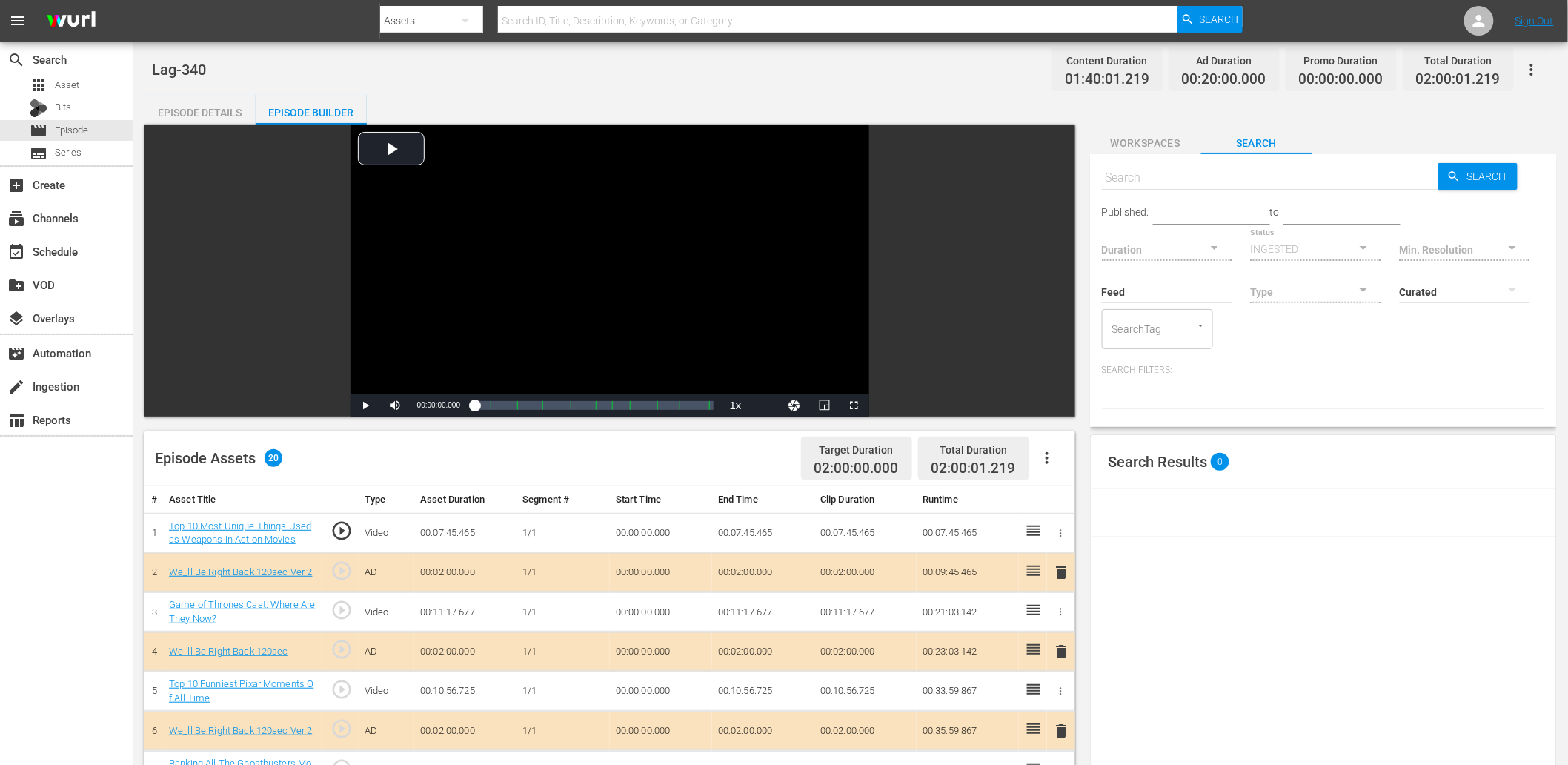
click at [1193, 175] on input "text" at bounding box center [1271, 178] width 337 height 36
paste input "L6G8P5"
type input "L6G8P5"
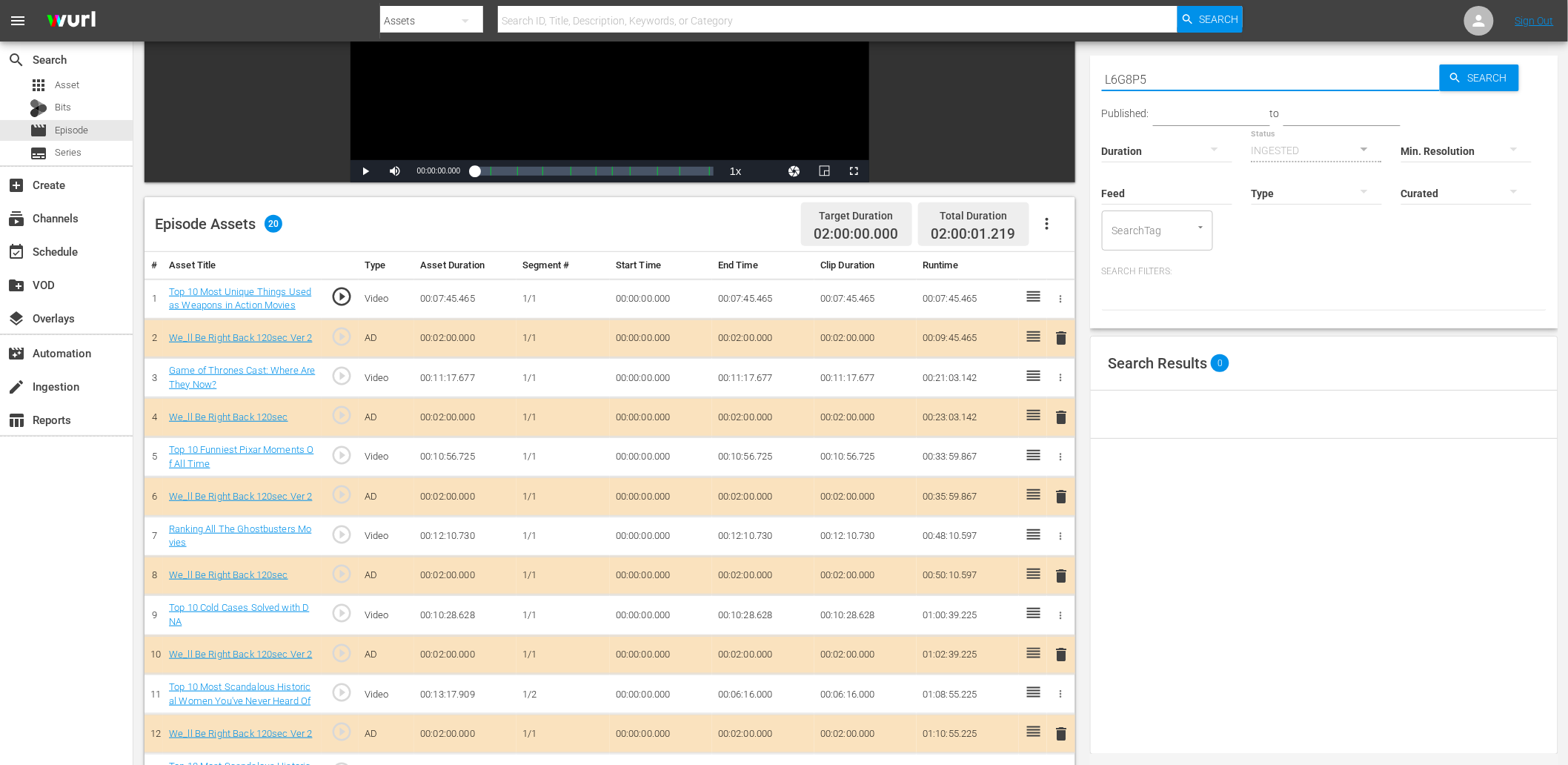
type input "L6G8P5"
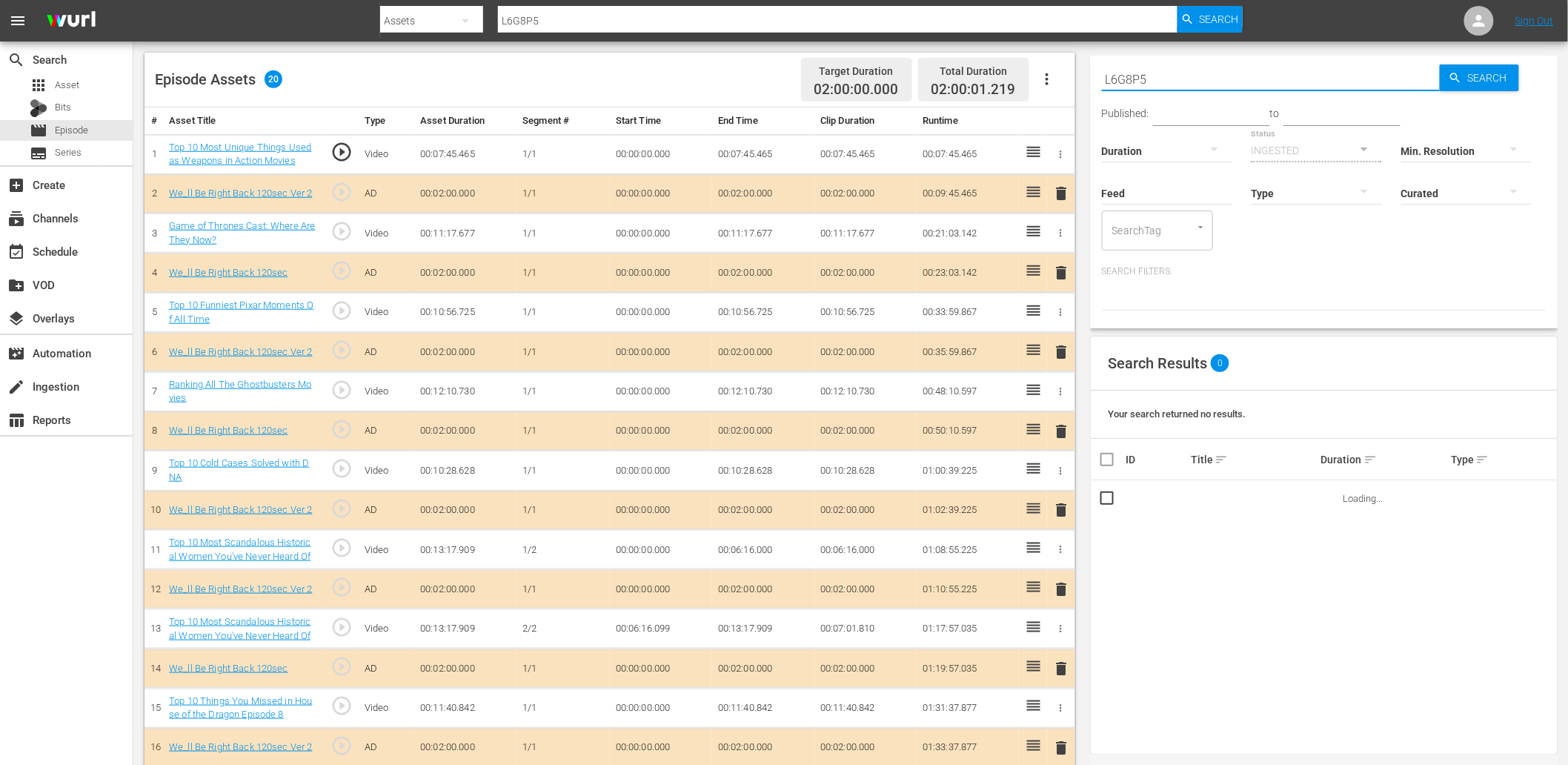
scroll to position [384, 0]
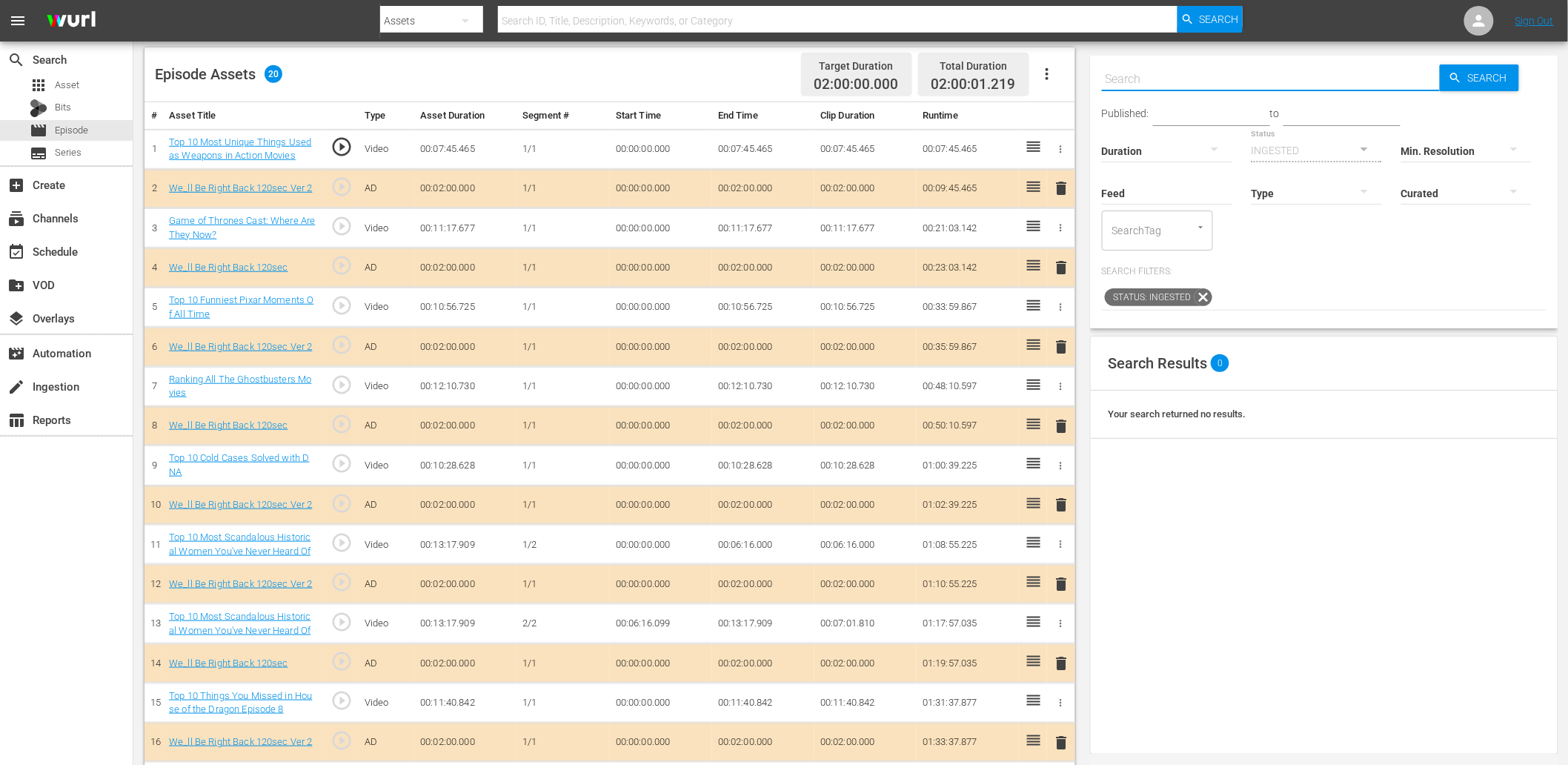
click at [1145, 77] on input "text" at bounding box center [1271, 79] width 338 height 36
paste input "L6G8P5"
type input "L6G8P5"
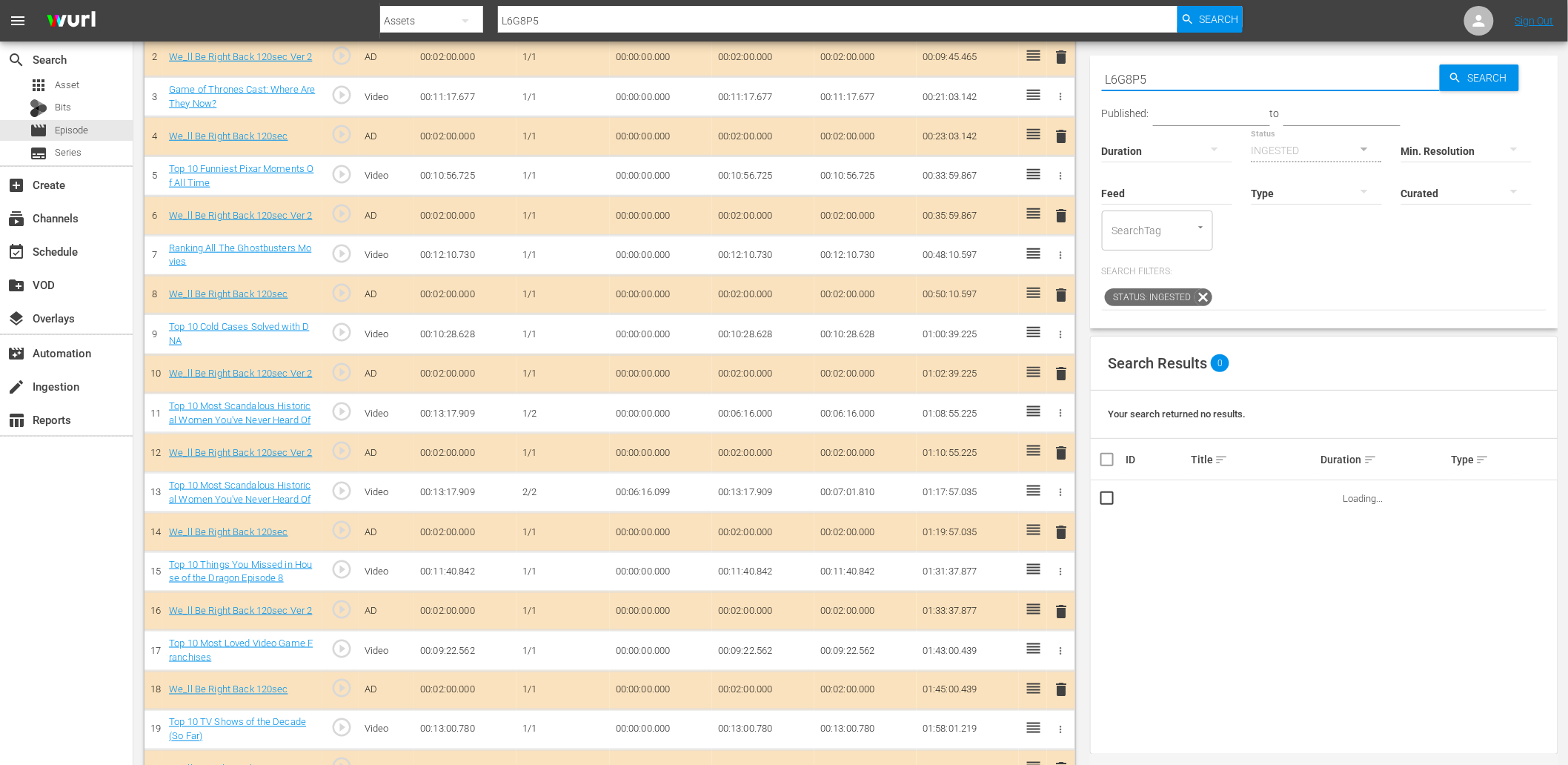
scroll to position [549, 0]
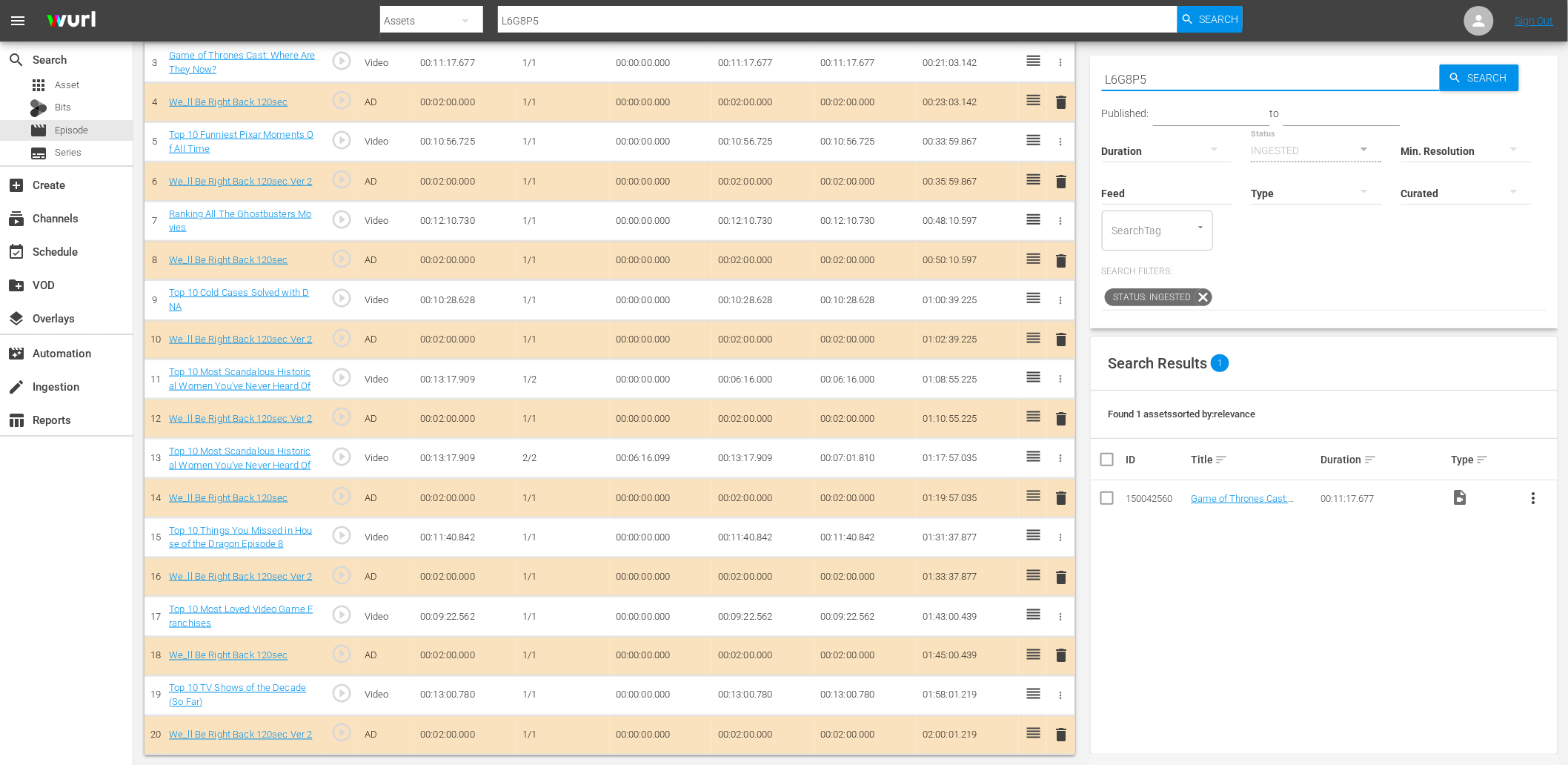
type input "L6G8P5"
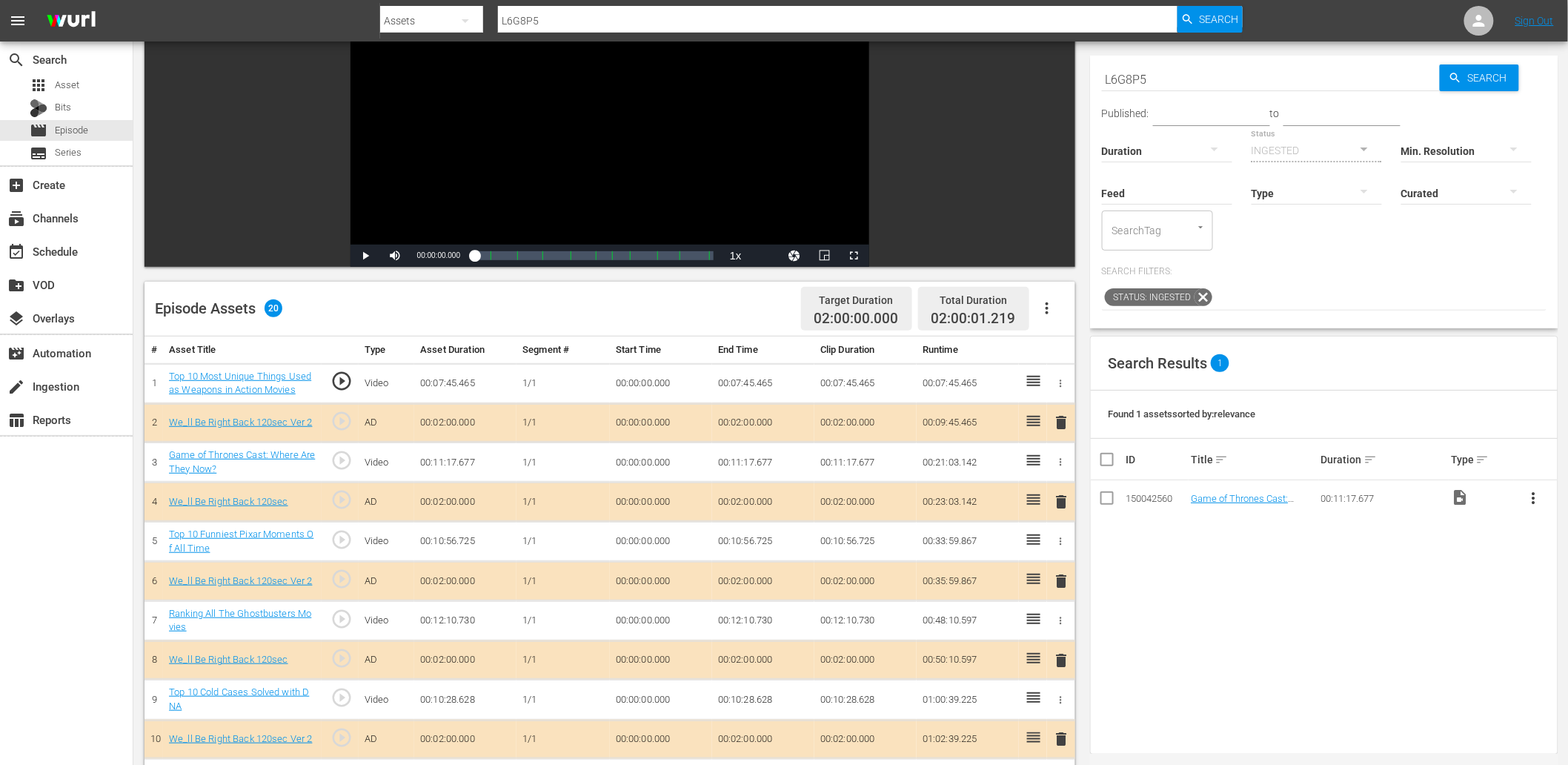
scroll to position [165, 0]
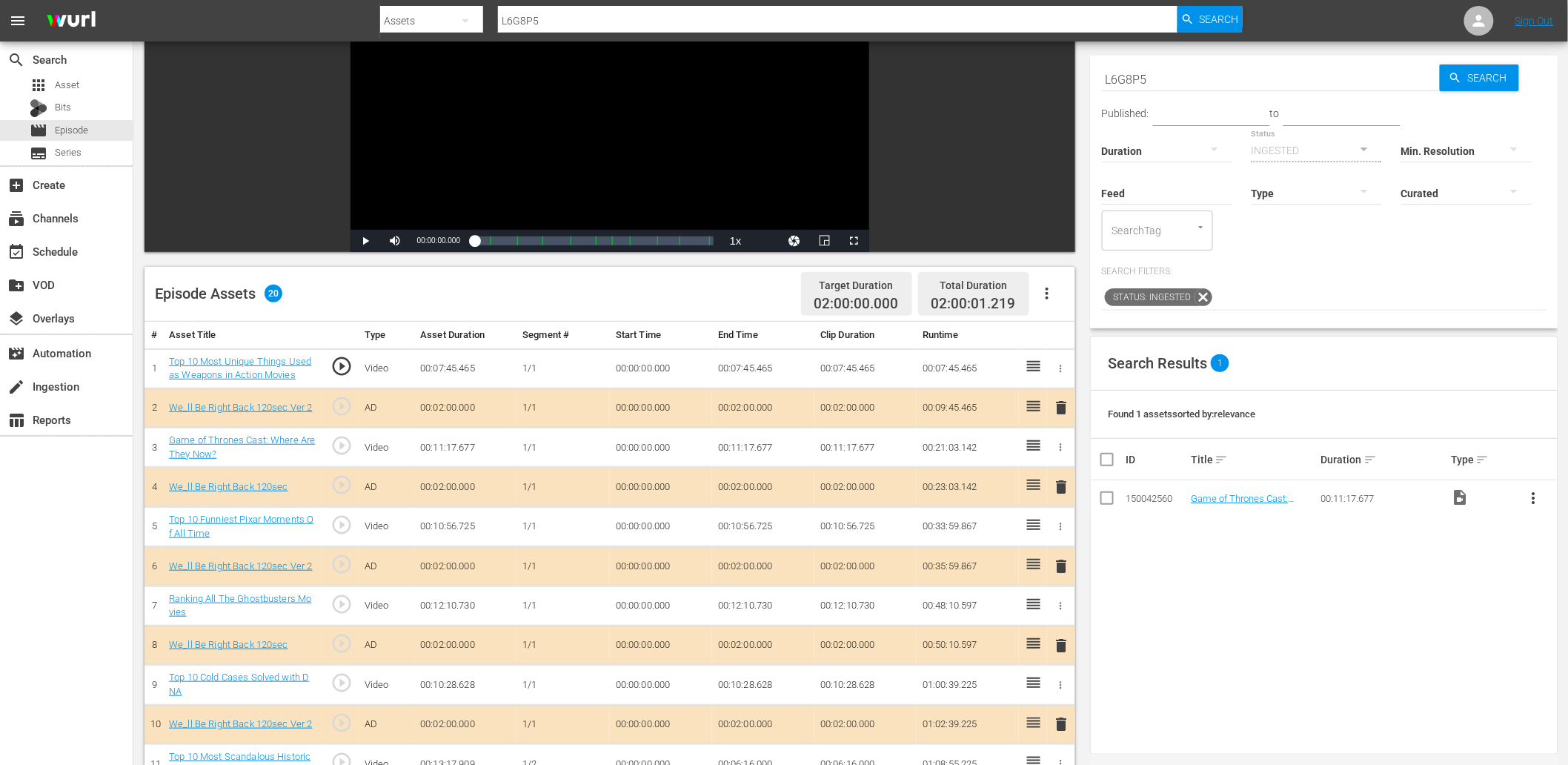
click at [1057, 451] on icon "button" at bounding box center [1060, 448] width 11 height 11
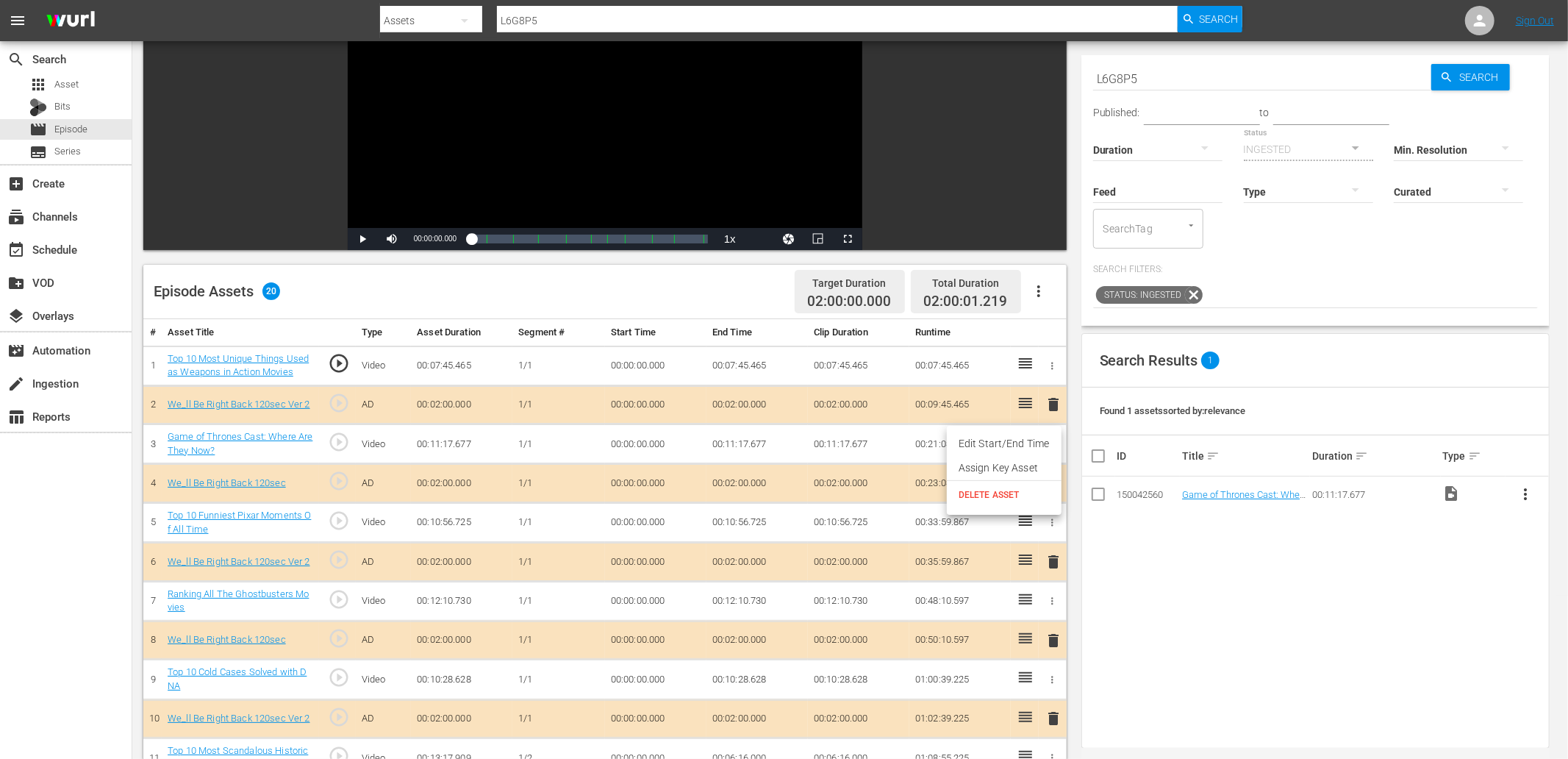
click at [1001, 496] on span "DELETE ASSET" at bounding box center [1004, 495] width 91 height 13
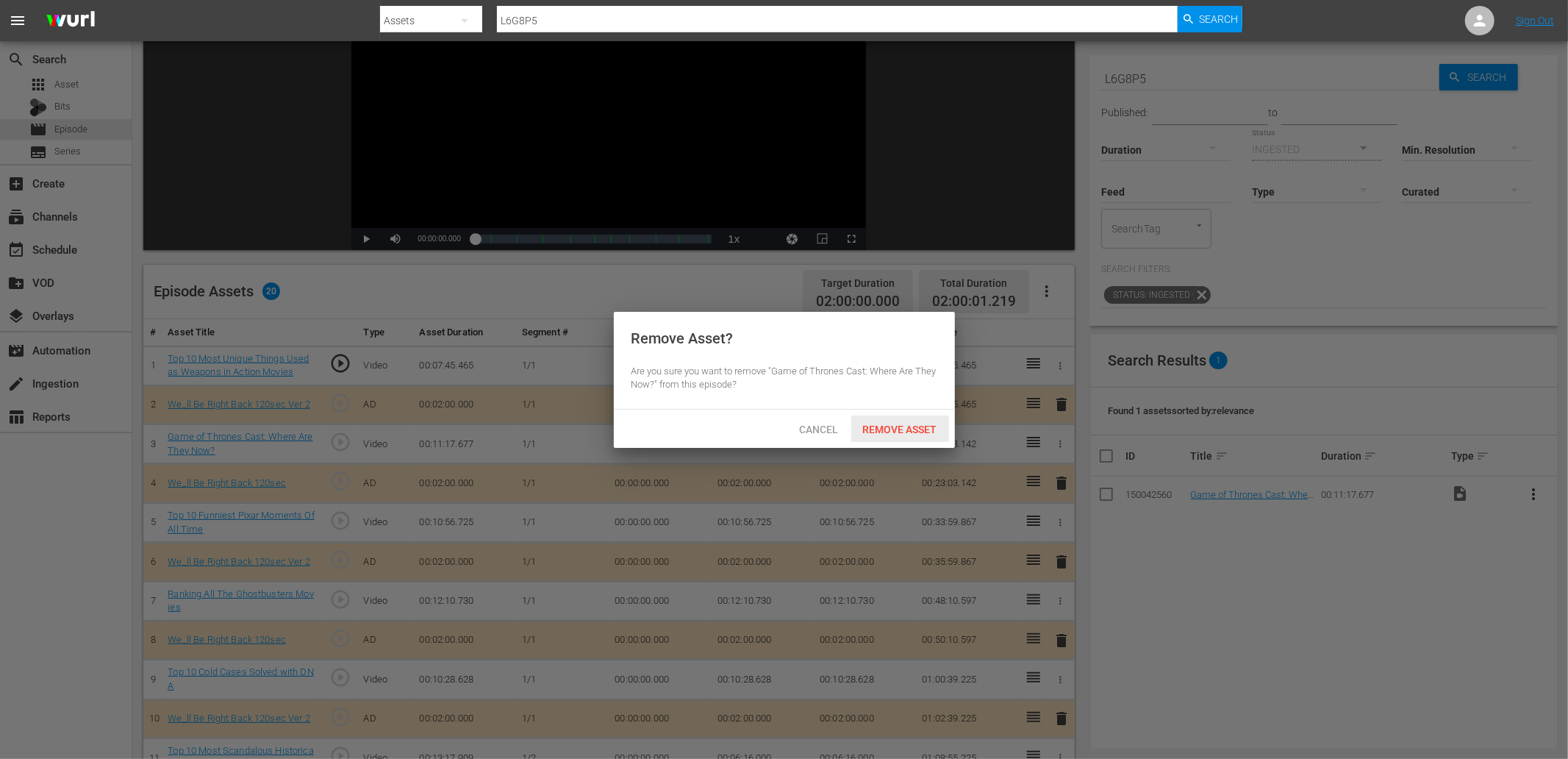
click at [881, 429] on span "Remove Asset" at bounding box center [900, 429] width 98 height 12
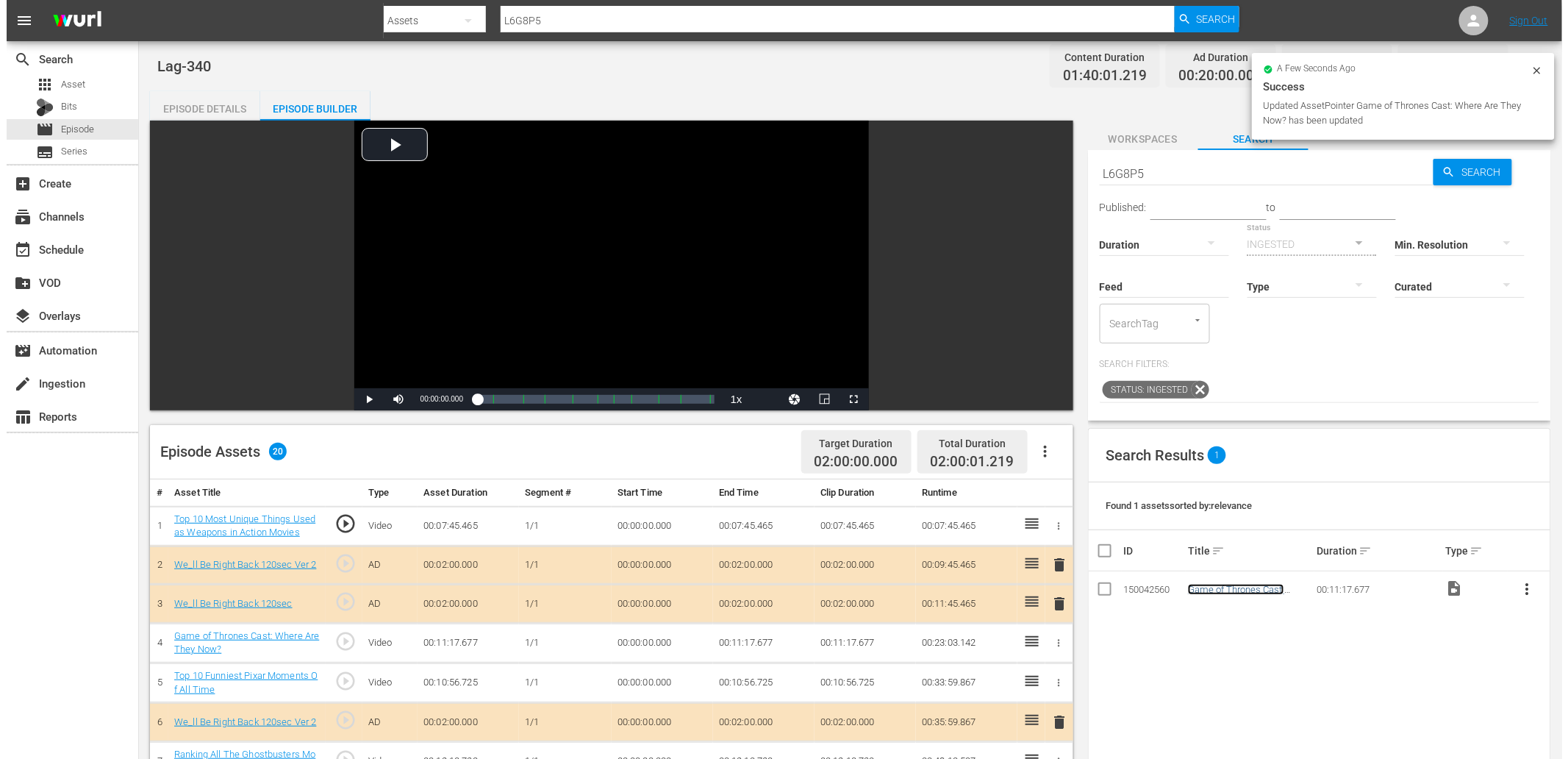
scroll to position [0, 0]
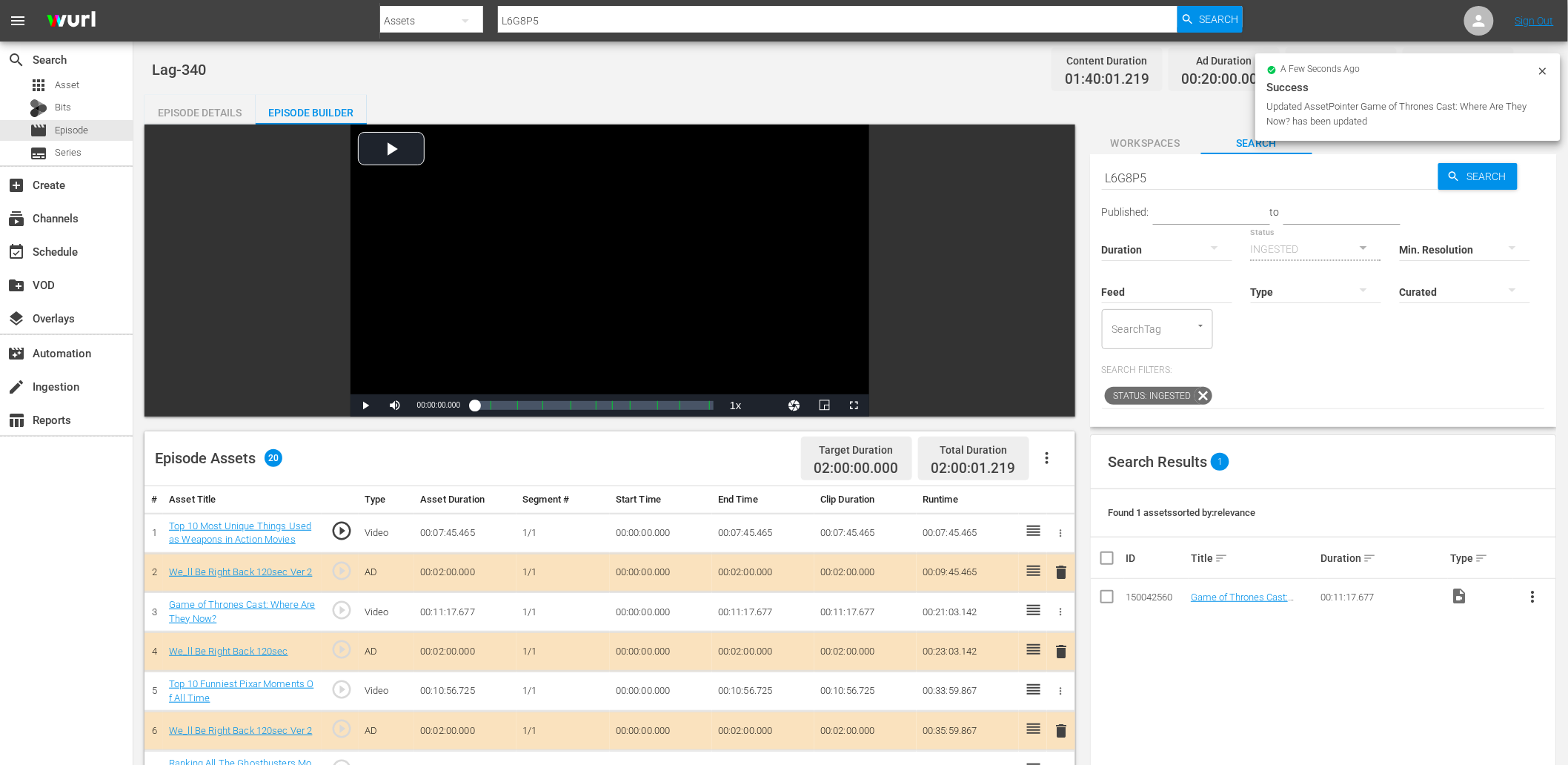
click at [180, 109] on div "Episode Details" at bounding box center [200, 113] width 111 height 36
